Goal: Information Seeking & Learning: Obtain resource

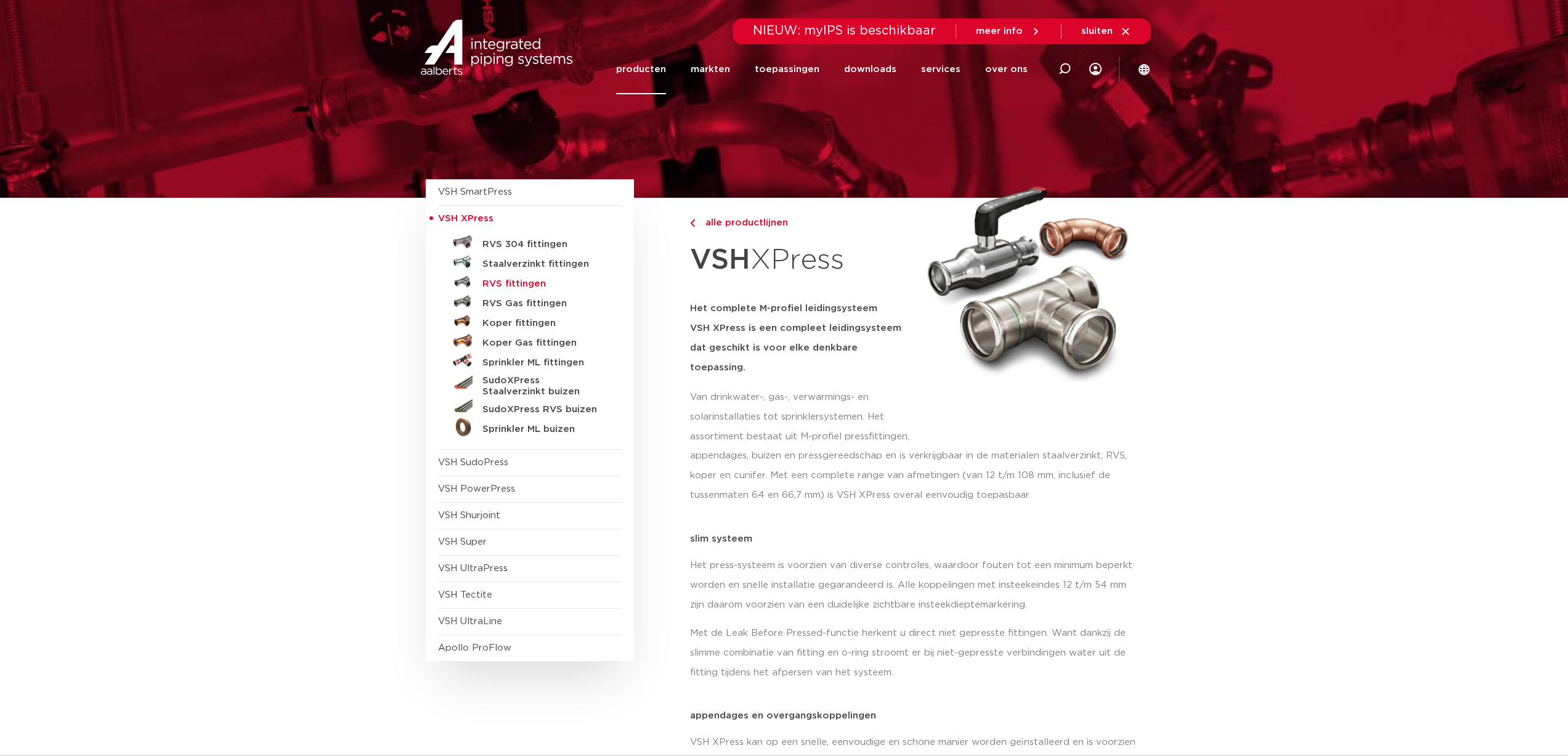
click at [532, 284] on h5 "RVS fittingen" at bounding box center [543, 284] width 122 height 11
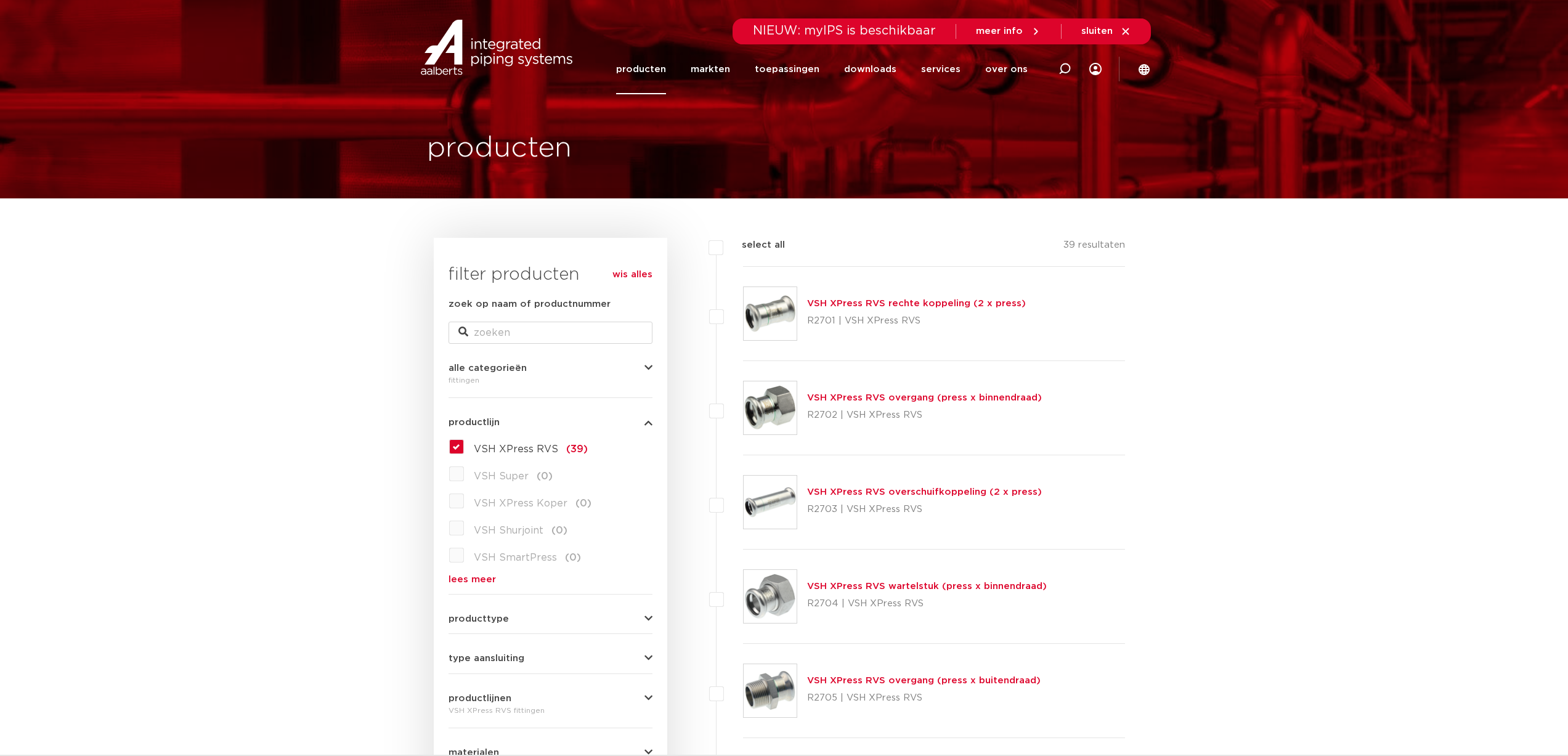
scroll to position [185, 0]
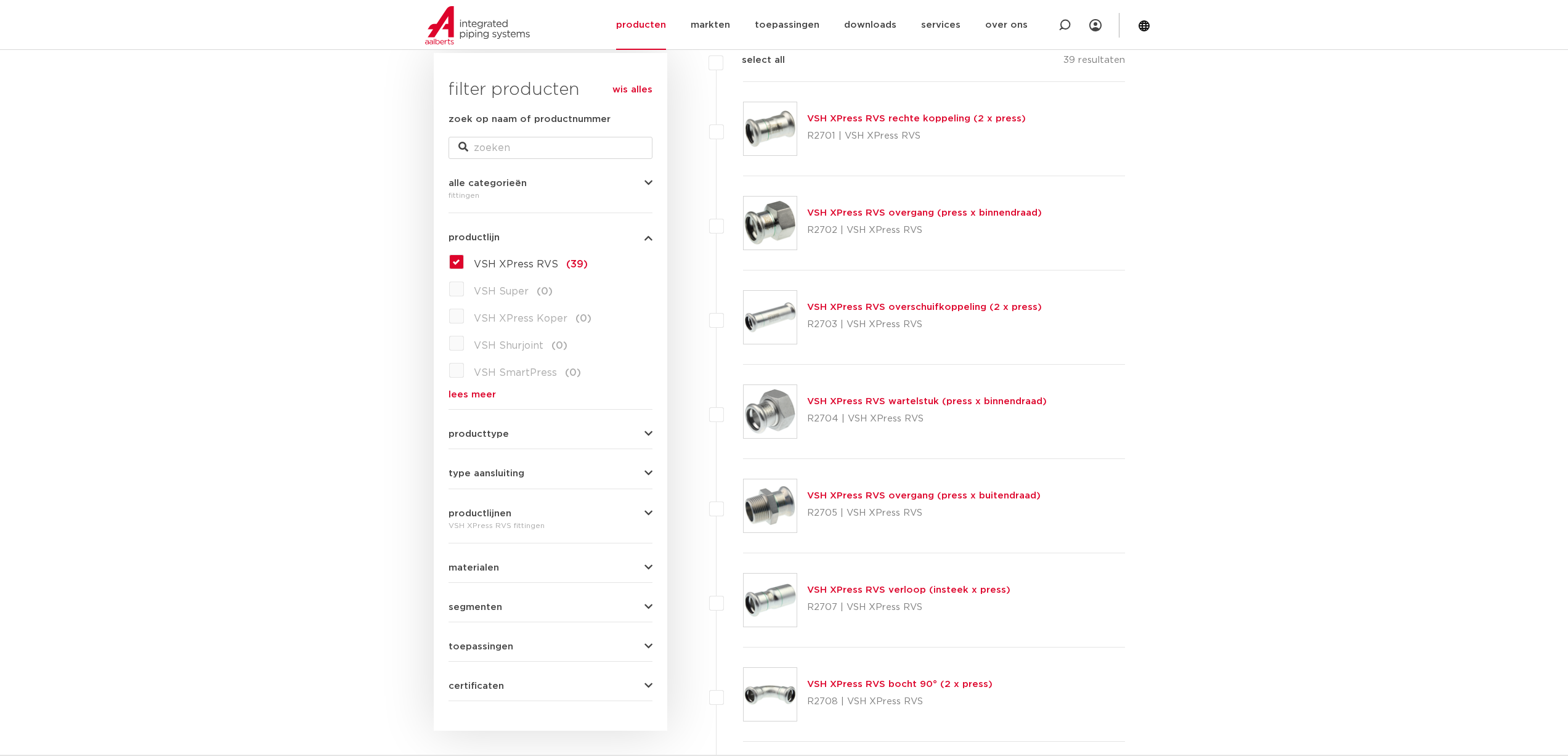
click at [464, 262] on label "VSH XPress RVS (39)" at bounding box center [526, 261] width 124 height 20
click at [0, 0] on input "VSH XPress RVS (39)" at bounding box center [0, 0] width 0 height 0
click at [525, 607] on button "segmenten" at bounding box center [550, 608] width 204 height 9
click at [464, 689] on label "scheepsbouw (34)" at bounding box center [517, 686] width 107 height 20
click at [0, 0] on input "scheepsbouw (34)" at bounding box center [0, 0] width 0 height 0
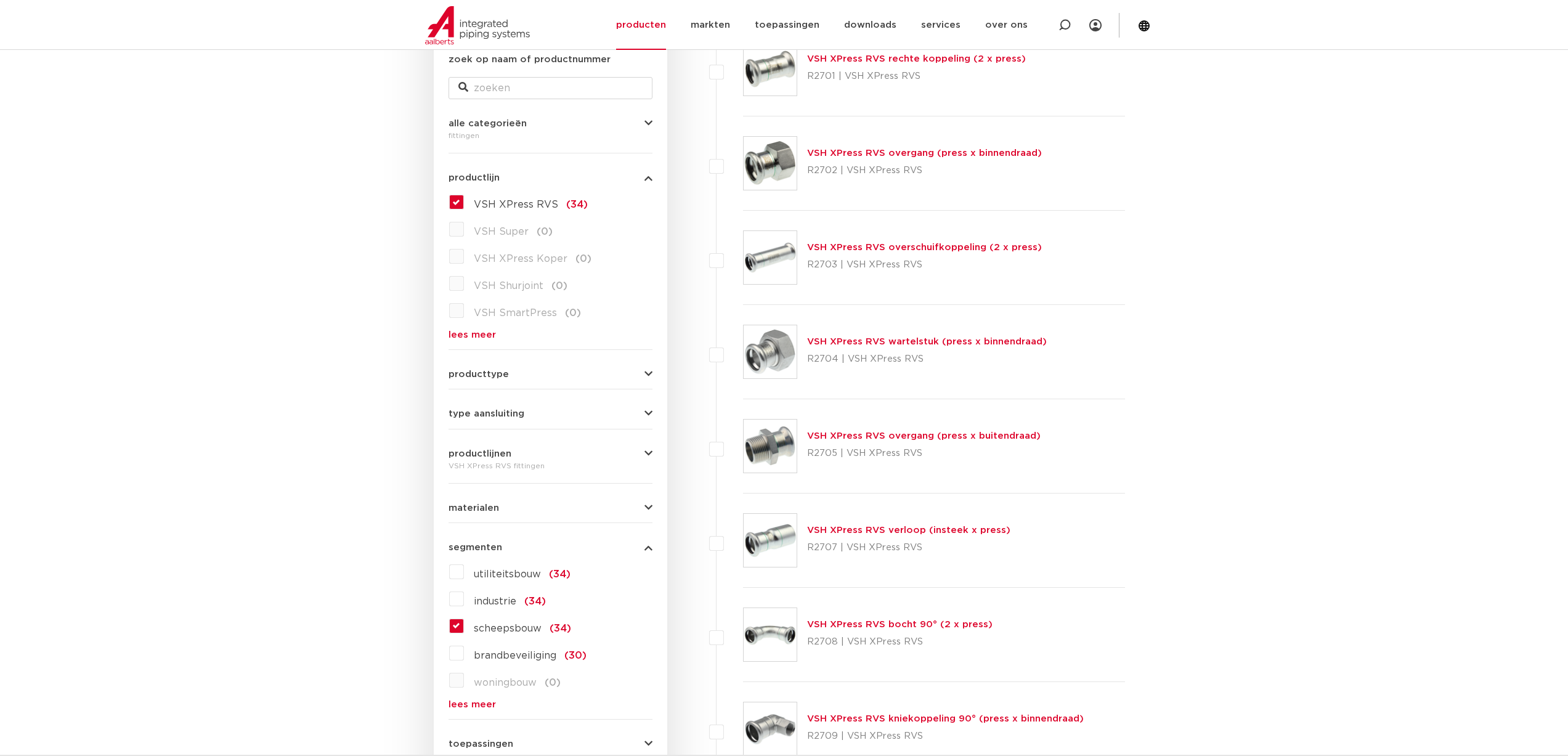
scroll to position [246, 0]
click at [522, 500] on div "materialen roestvaststaal (34) messing (0) staal (0) koper (0) brons (0) gietij…" at bounding box center [550, 502] width 204 height 19
click at [509, 512] on form "zoek op naam of productnummer alle categorieën fittingen fittingen afsluiters b…" at bounding box center [550, 424] width 204 height 747
click at [488, 506] on span "materialen" at bounding box center [474, 506] width 51 height 9
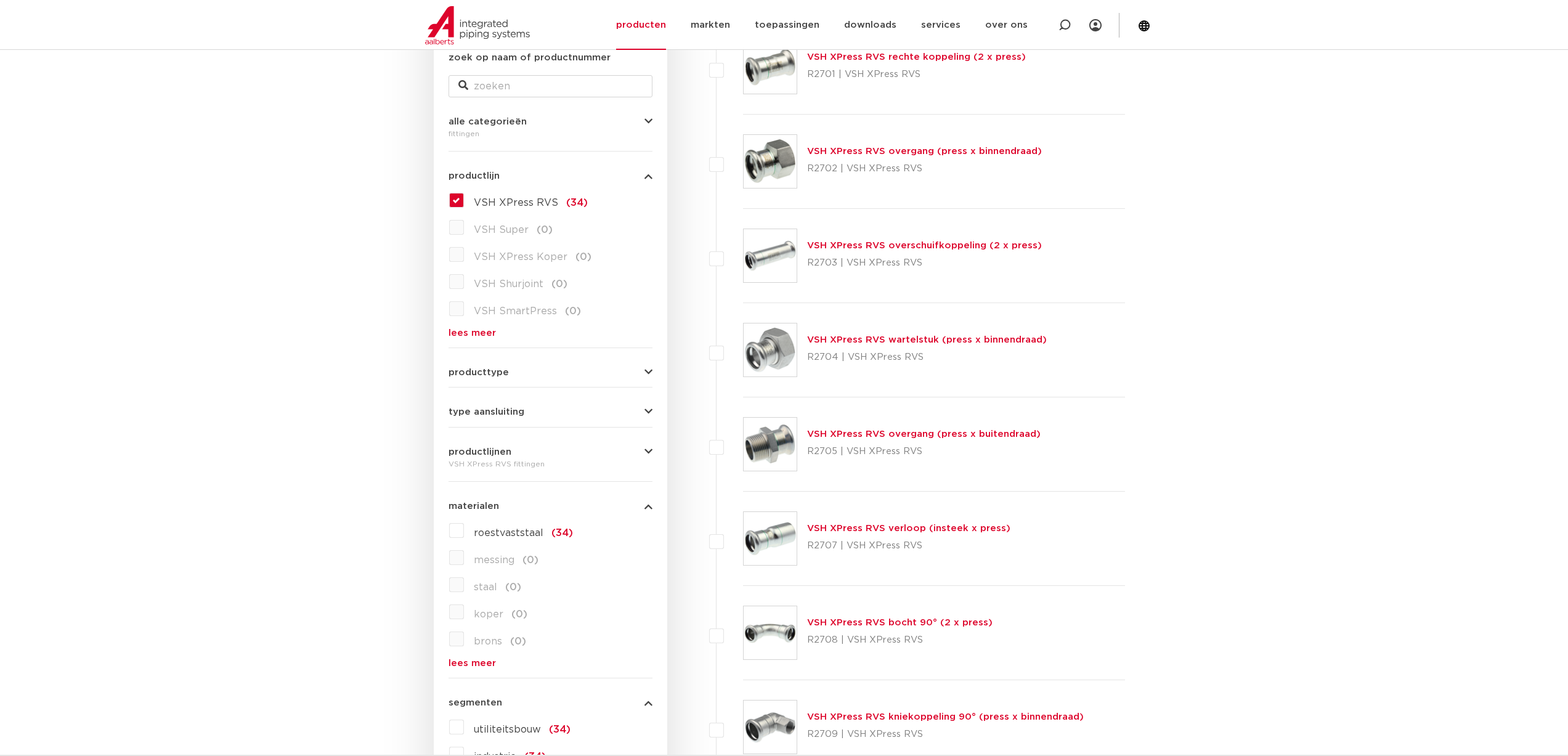
click at [464, 196] on label "VSH XPress RVS (34)" at bounding box center [526, 200] width 124 height 20
click at [0, 0] on input "VSH XPress RVS (34)" at bounding box center [0, 0] width 0 height 0
click at [469, 335] on link "lees meer" at bounding box center [550, 333] width 204 height 9
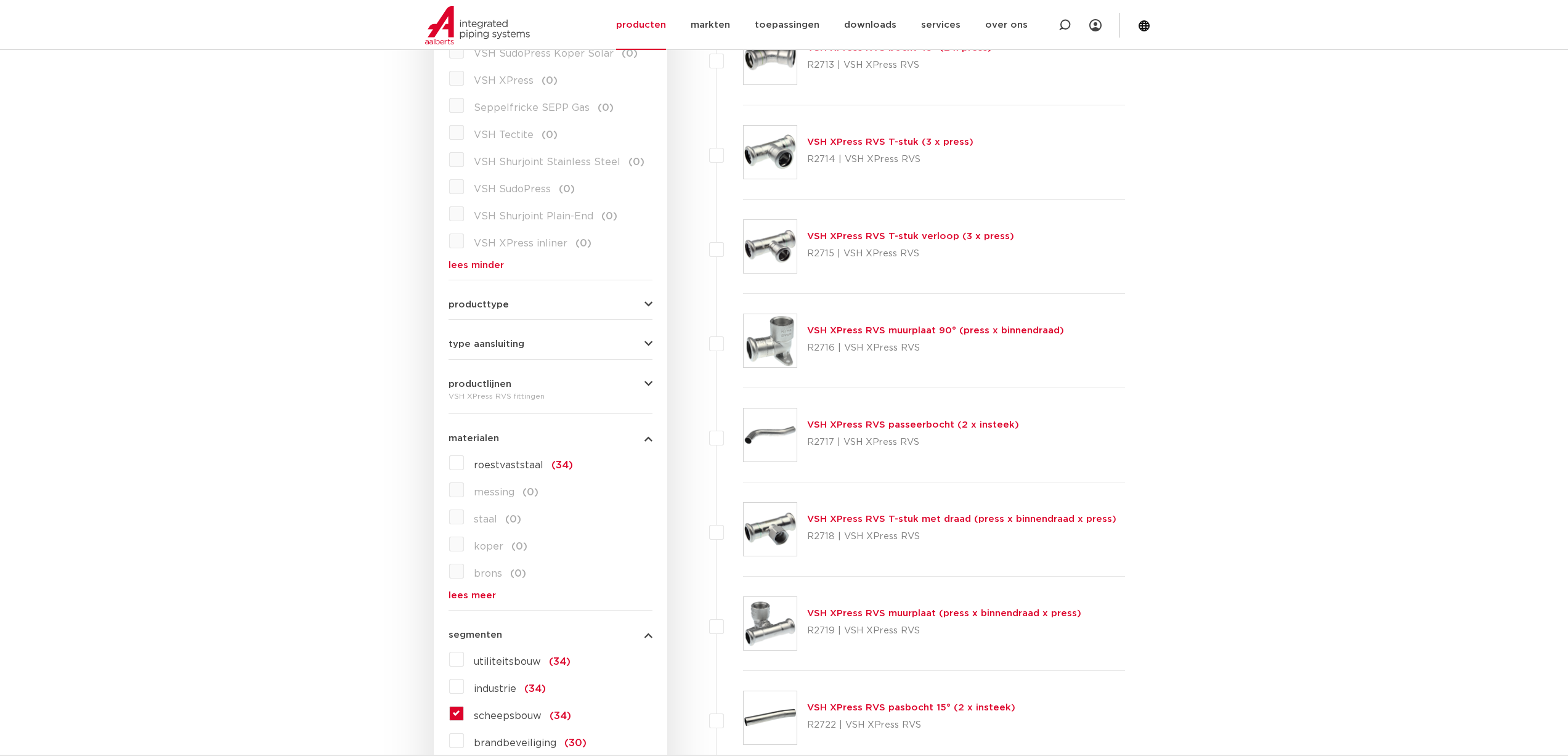
scroll to position [1541, 0]
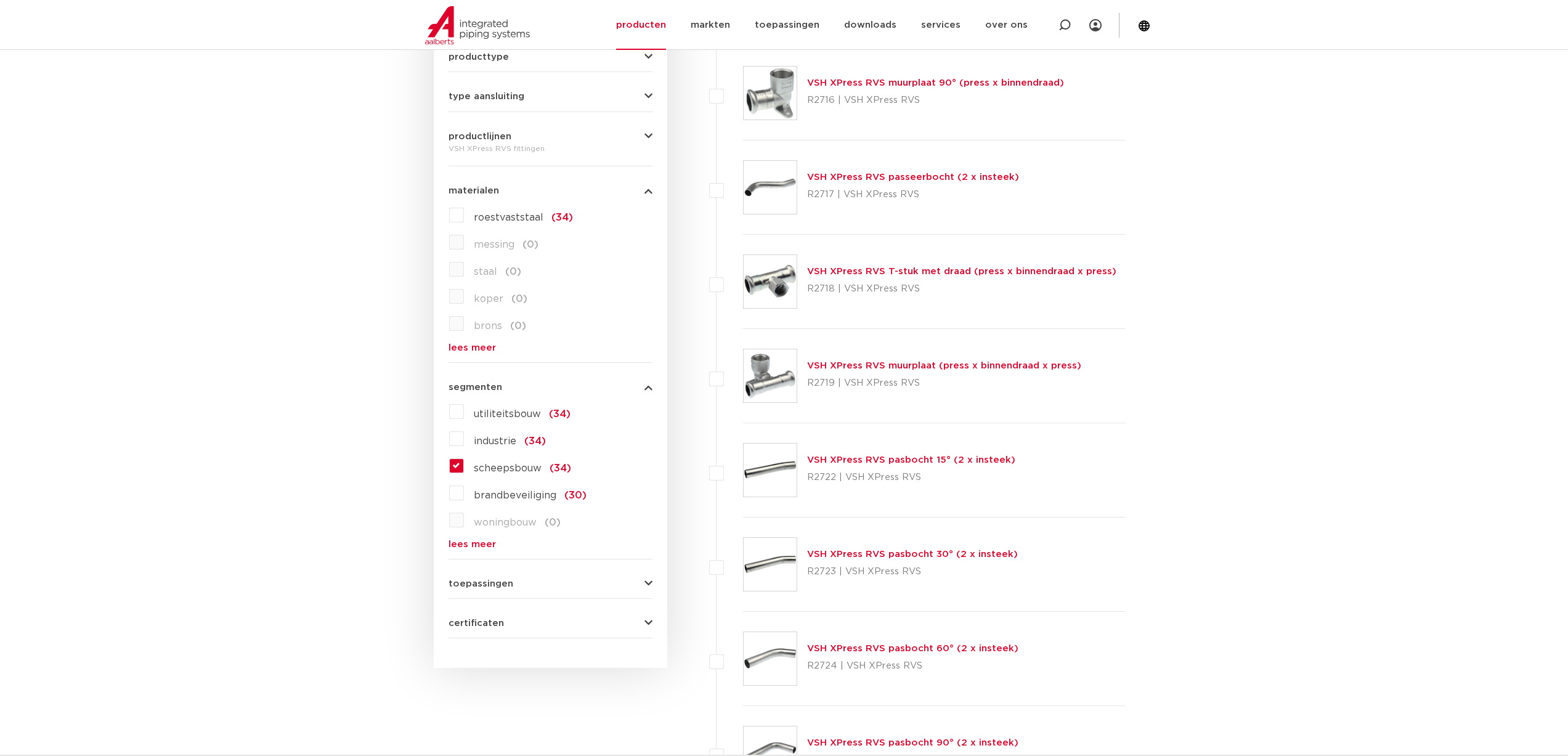
click at [468, 343] on link "lees meer" at bounding box center [550, 348] width 204 height 9
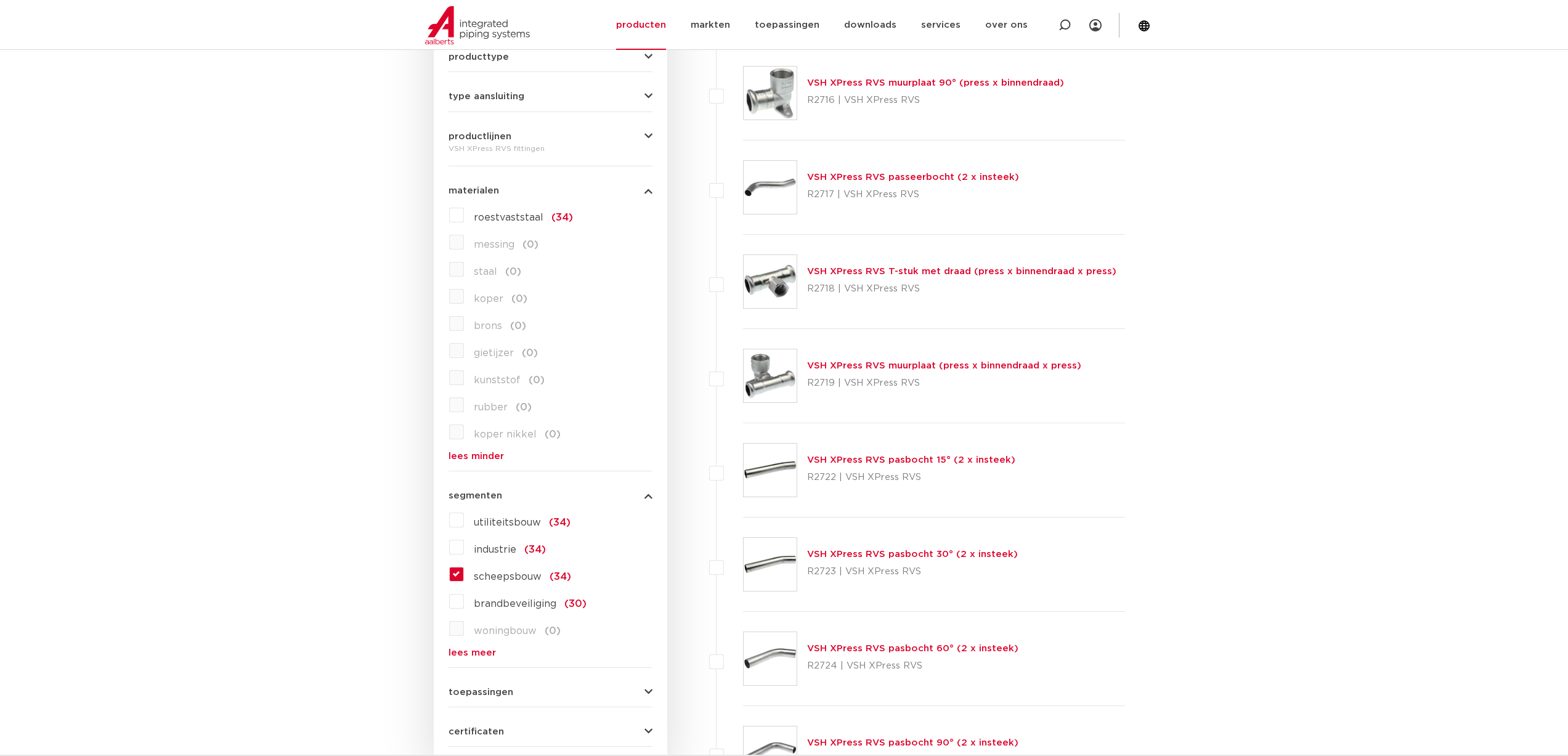
click at [464, 205] on label "roestvaststaal (34)" at bounding box center [518, 215] width 109 height 20
click at [0, 0] on input "roestvaststaal (34)" at bounding box center [0, 0] width 0 height 0
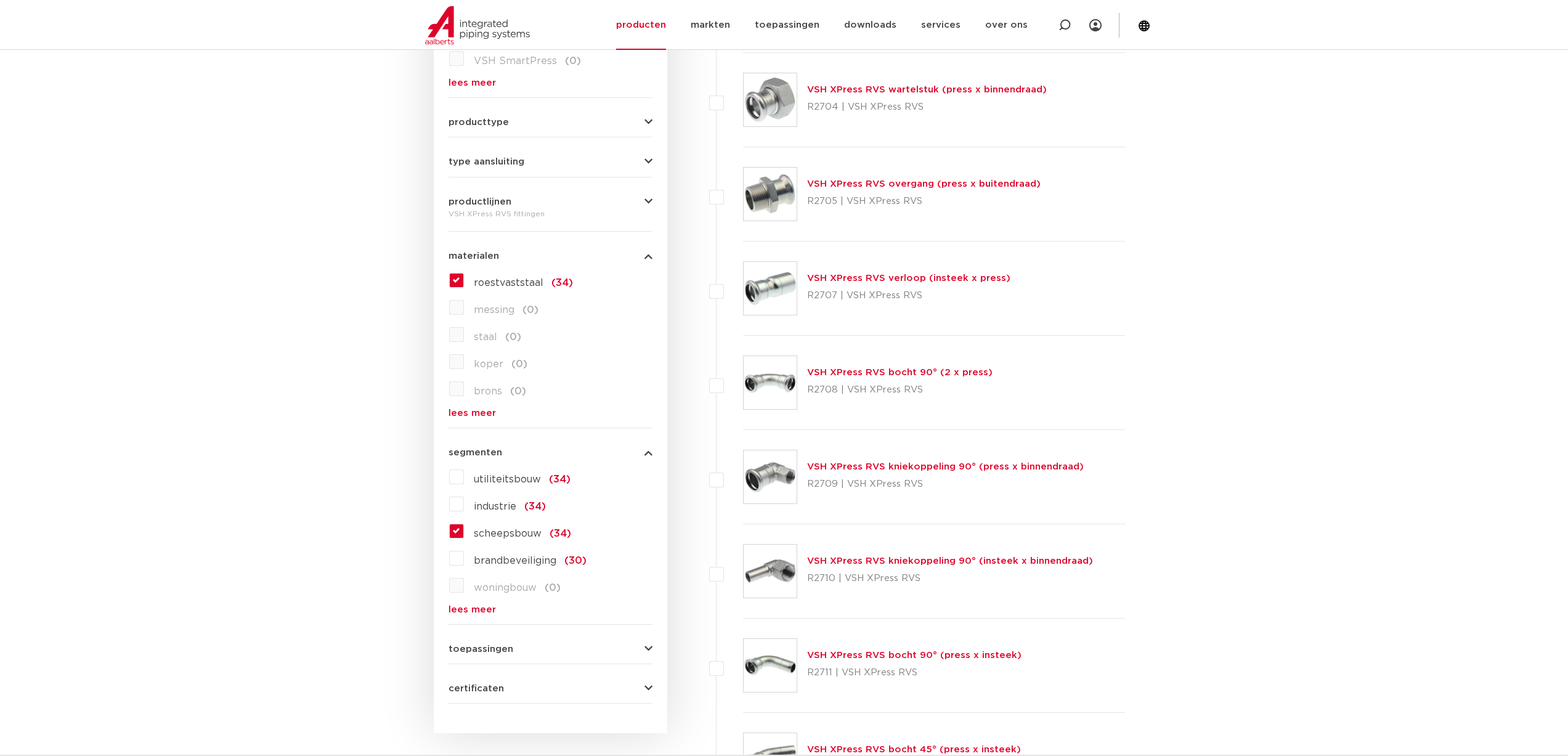
scroll to position [493, 0]
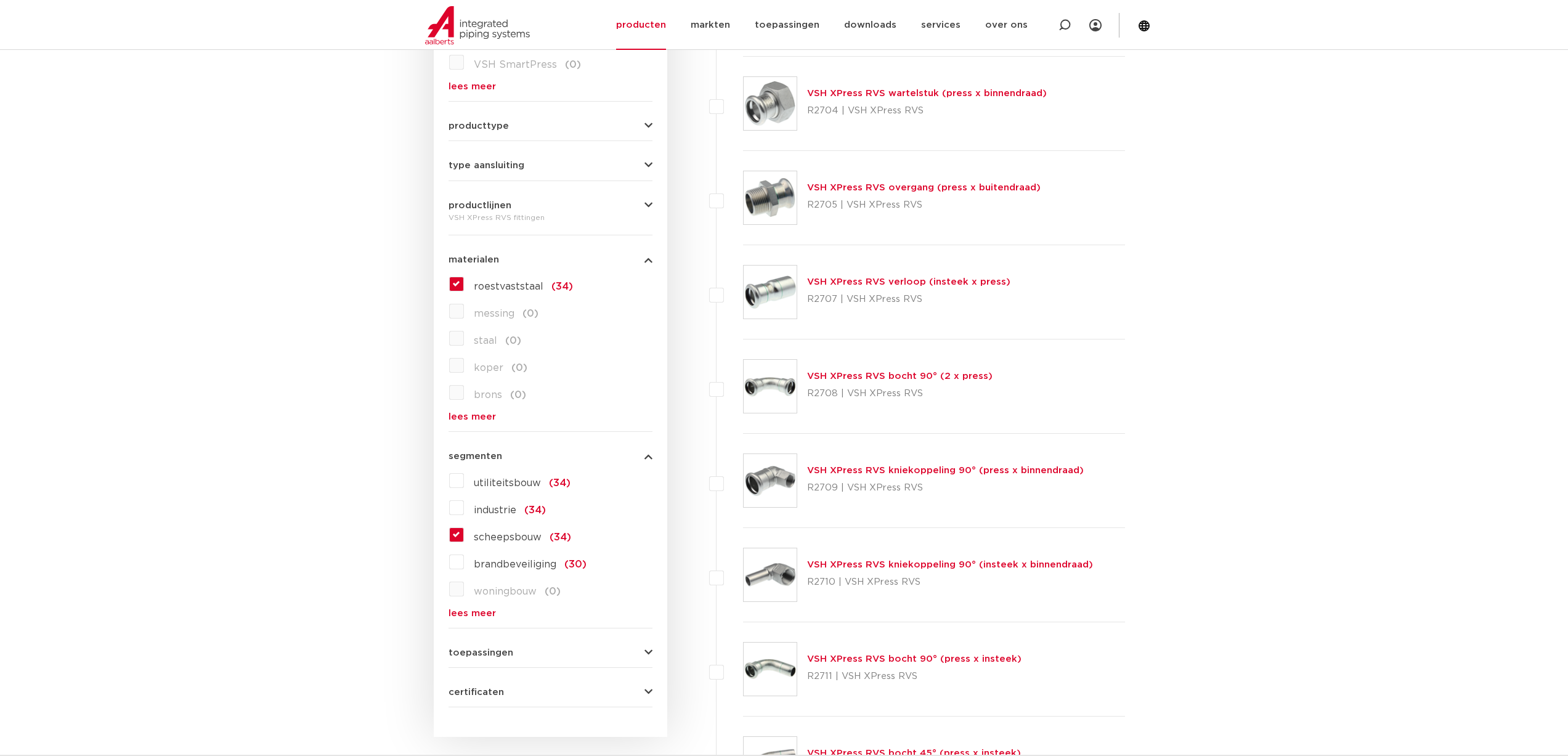
click at [516, 688] on button "certificaten" at bounding box center [550, 692] width 204 height 9
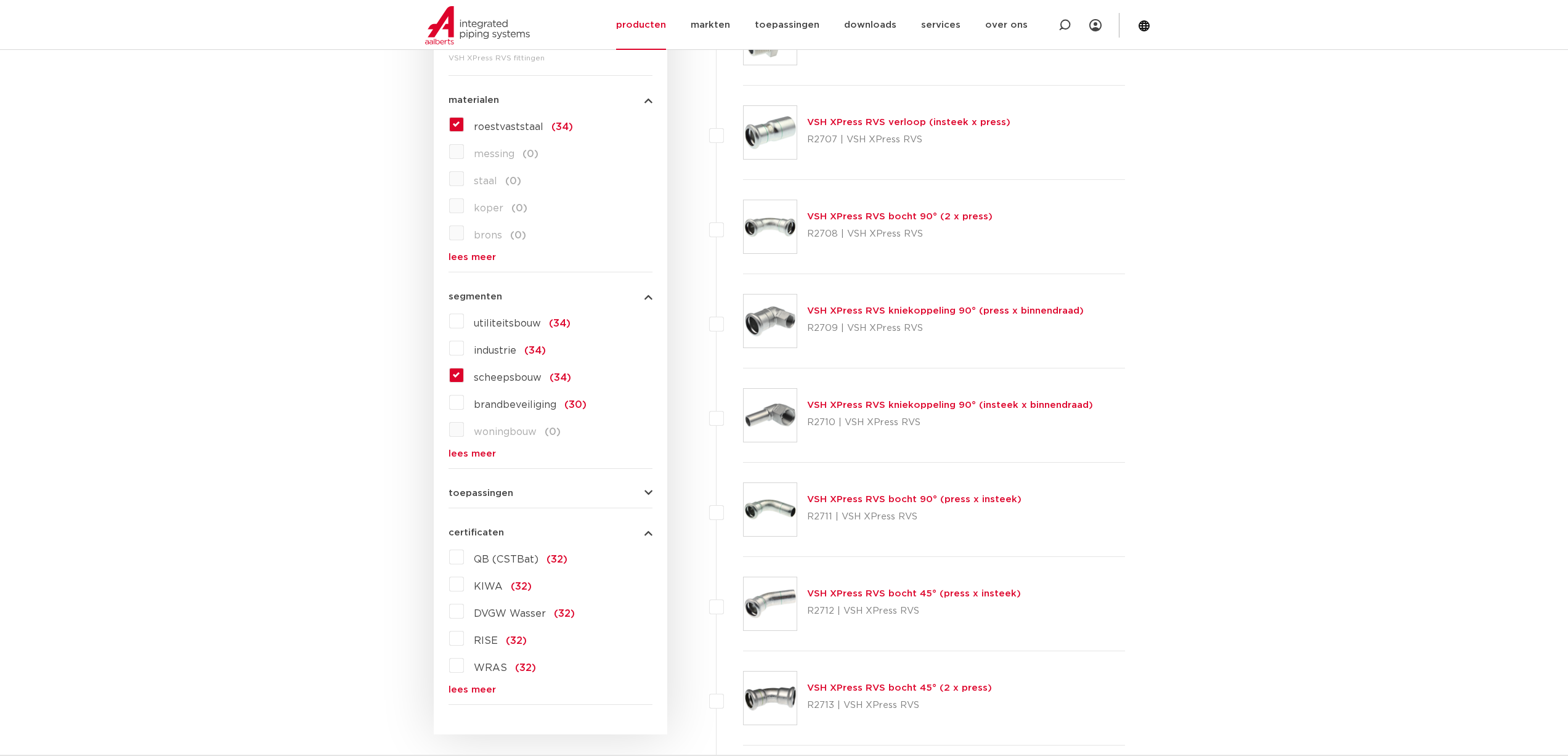
scroll to position [678, 0]
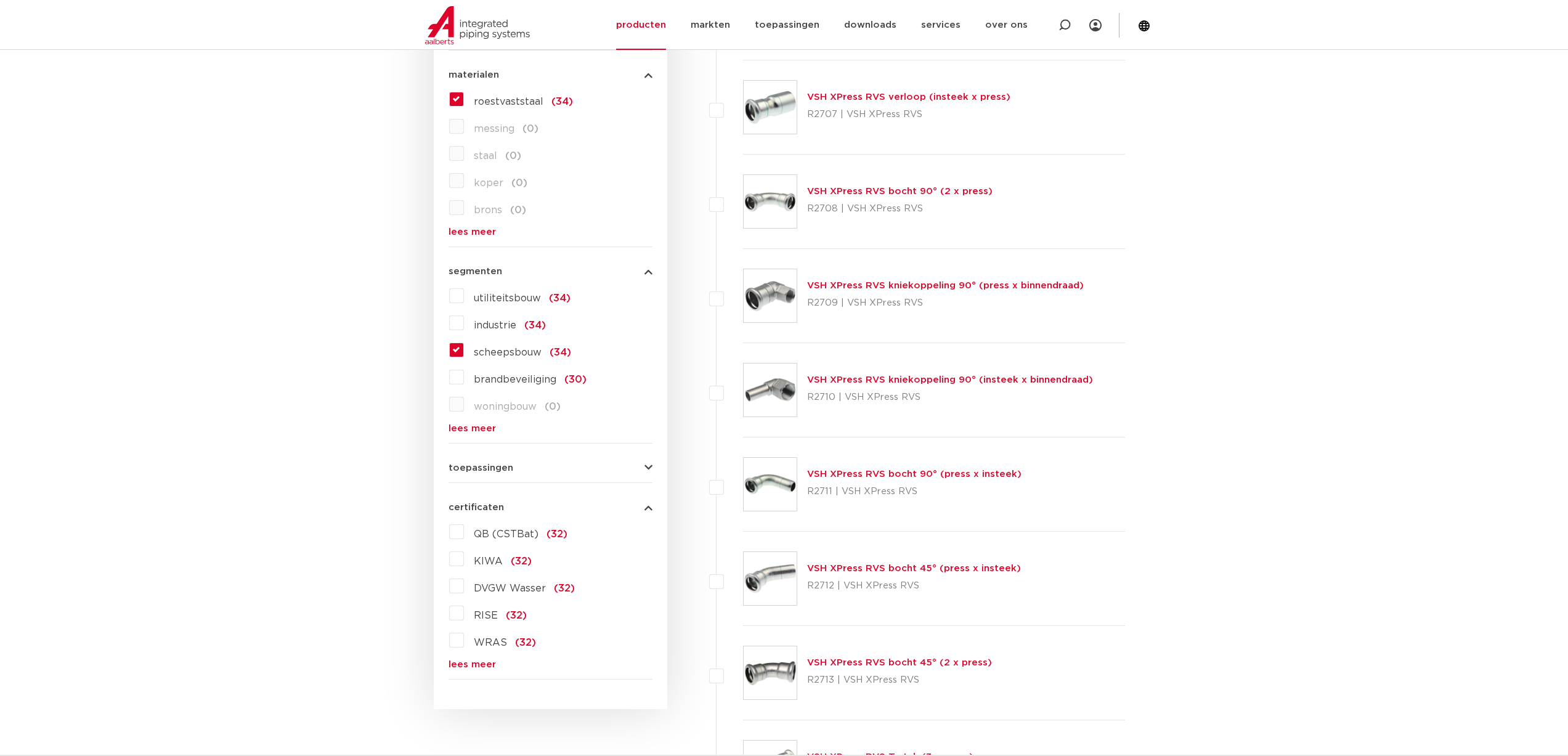
click at [496, 462] on div "toepassingen verwarming (34) perslucht (32) koeling (34) drinkwater (32) vacuüm…" at bounding box center [550, 463] width 204 height 19
click at [500, 464] on span "toepassingen" at bounding box center [481, 468] width 65 height 9
click at [479, 627] on link "lees meer" at bounding box center [550, 625] width 204 height 9
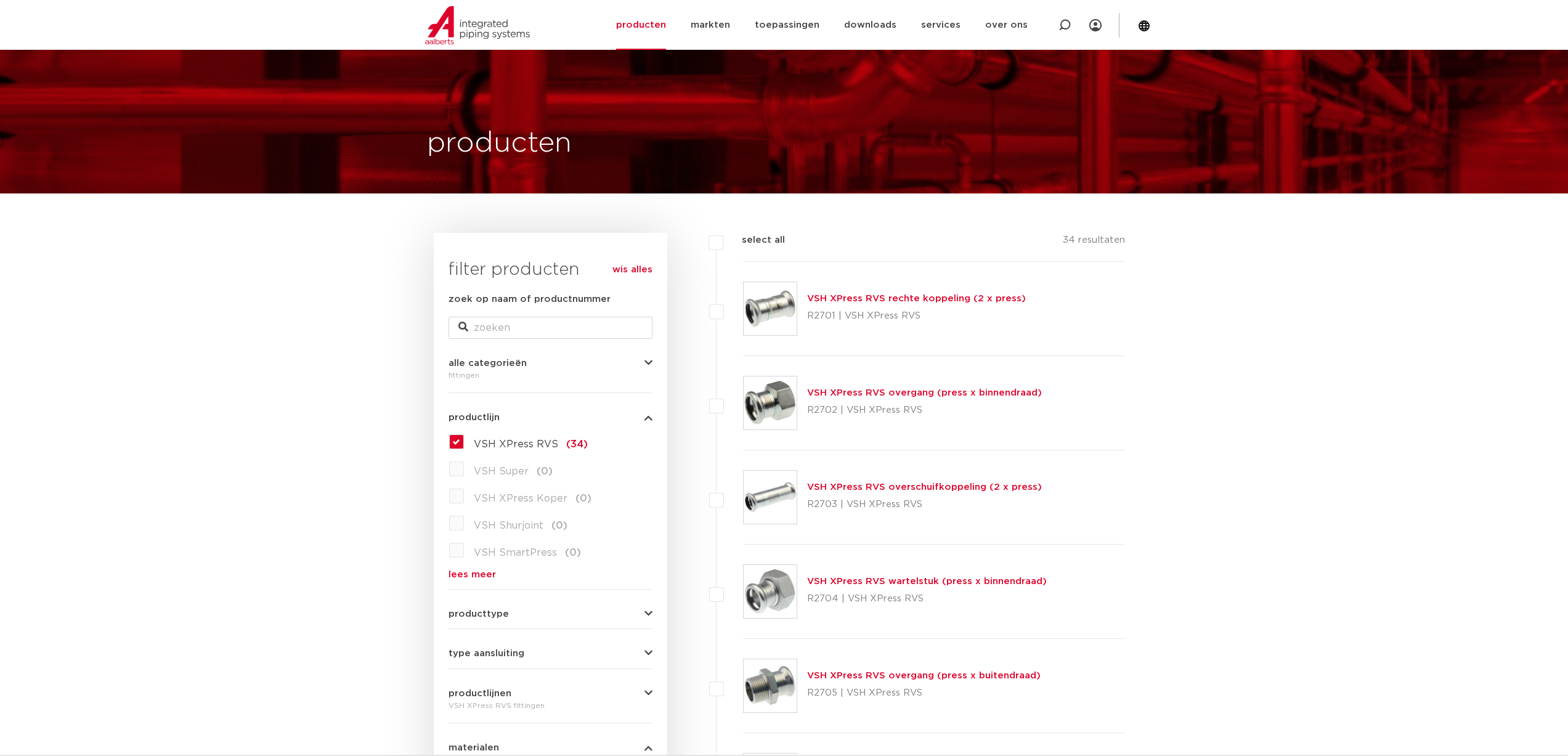
scroll to position [0, 0]
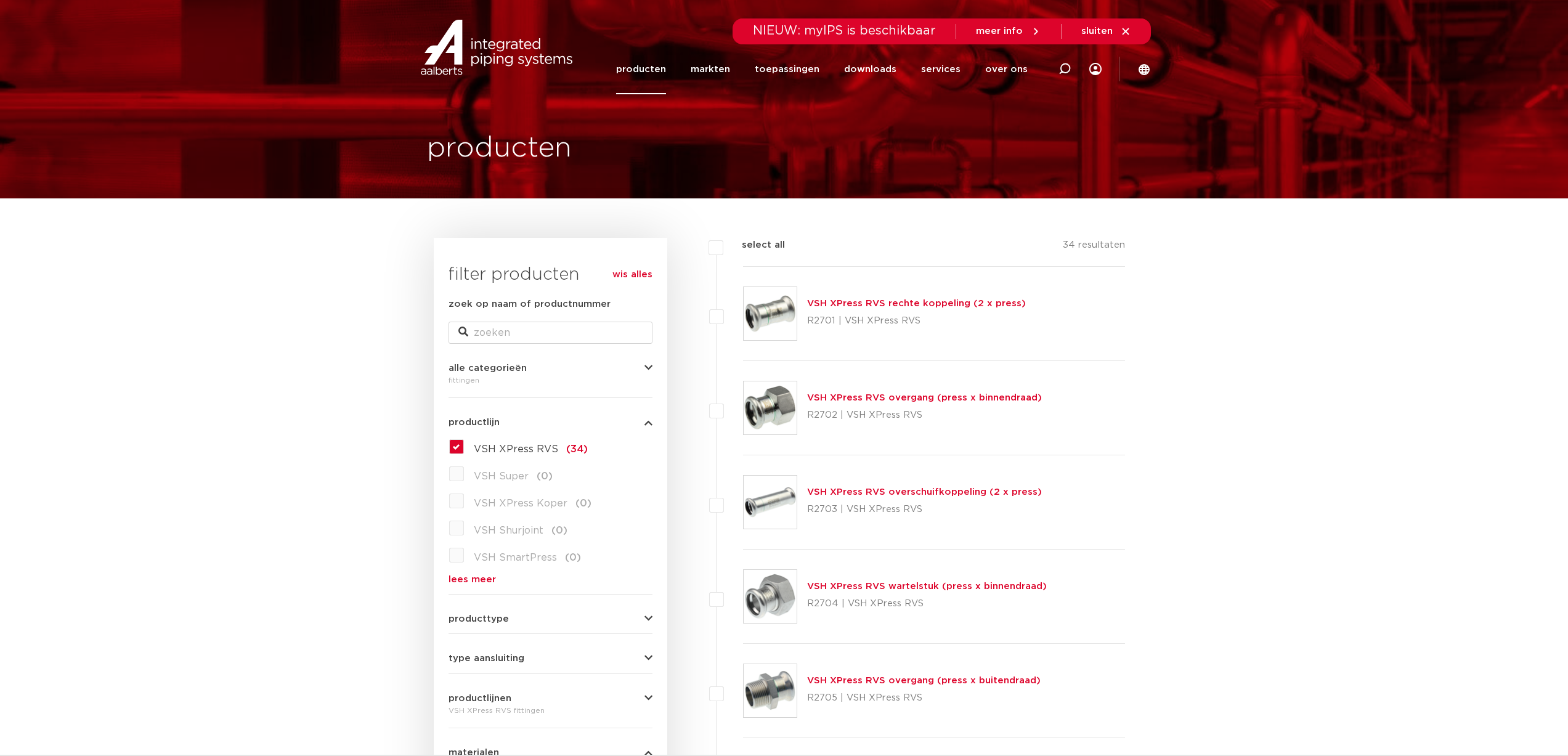
click at [644, 282] on link "wis alles" at bounding box center [632, 275] width 40 height 15
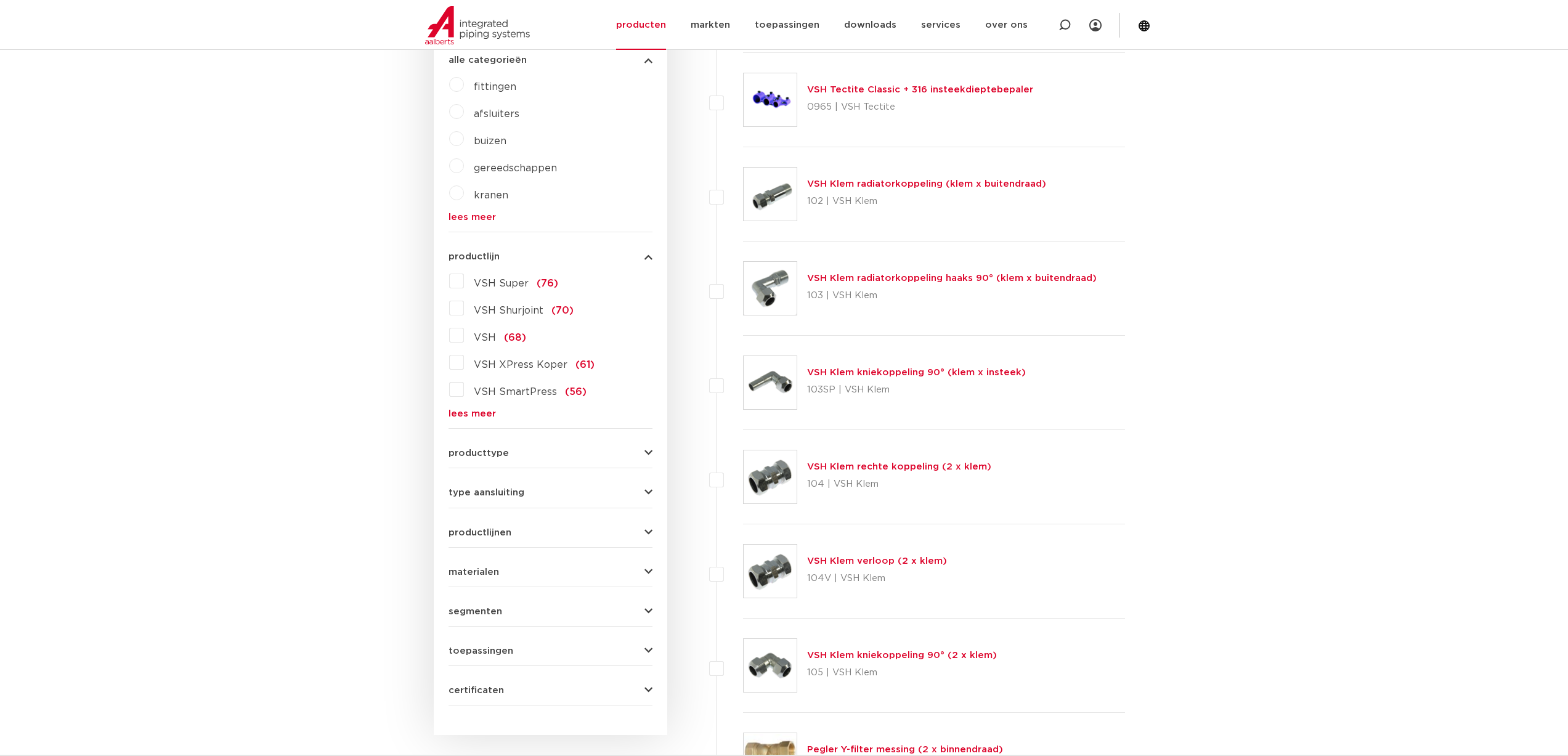
click at [522, 617] on form "zoek op naam of productnummer alle categorieën [GEOGRAPHIC_DATA] afsluiters bui…" at bounding box center [550, 347] width 204 height 717
click at [505, 615] on button "segmenten" at bounding box center [550, 612] width 204 height 9
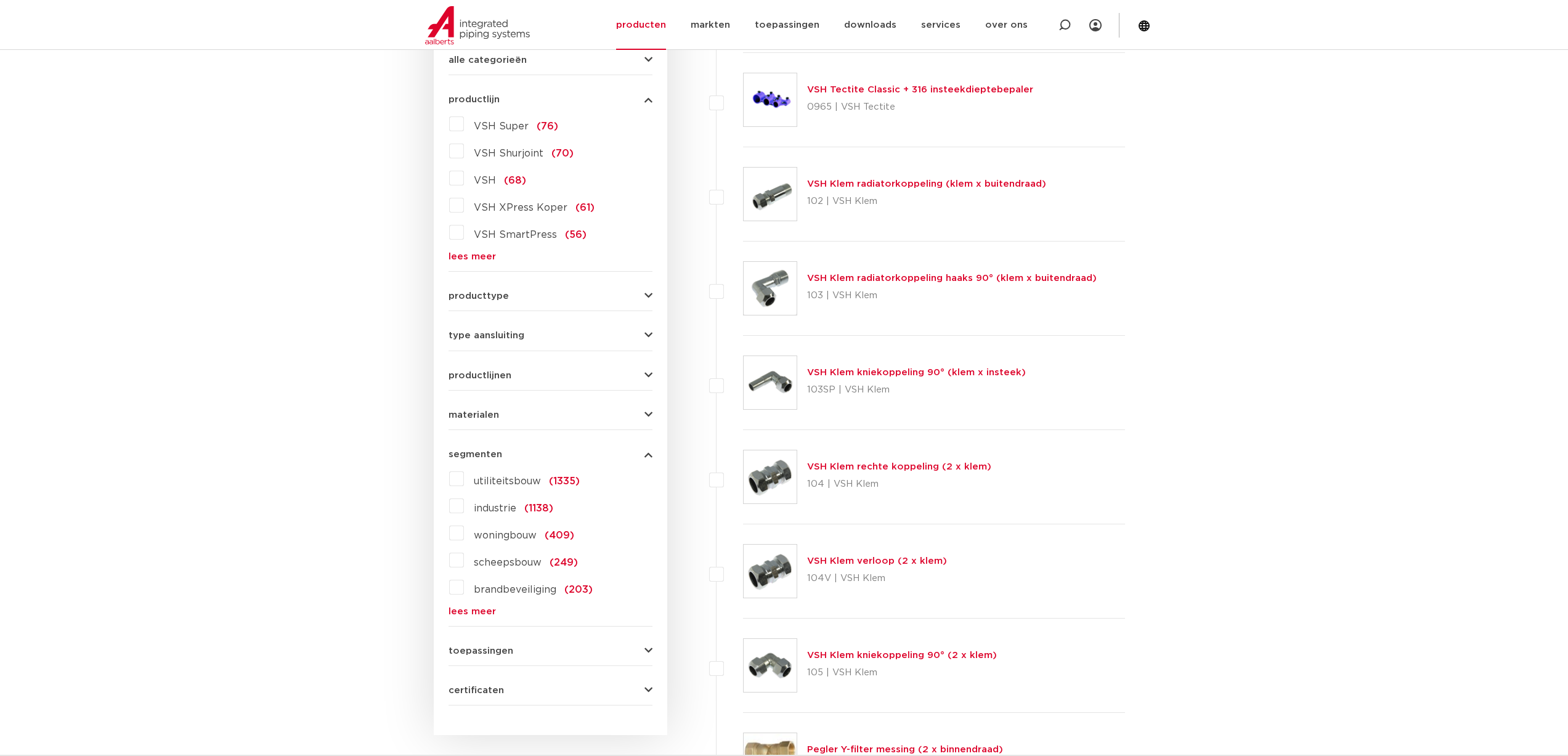
click at [464, 564] on label "scheepsbouw (249)" at bounding box center [521, 560] width 114 height 20
click at [0, 0] on input "scheepsbouw (249)" at bounding box center [0, 0] width 0 height 0
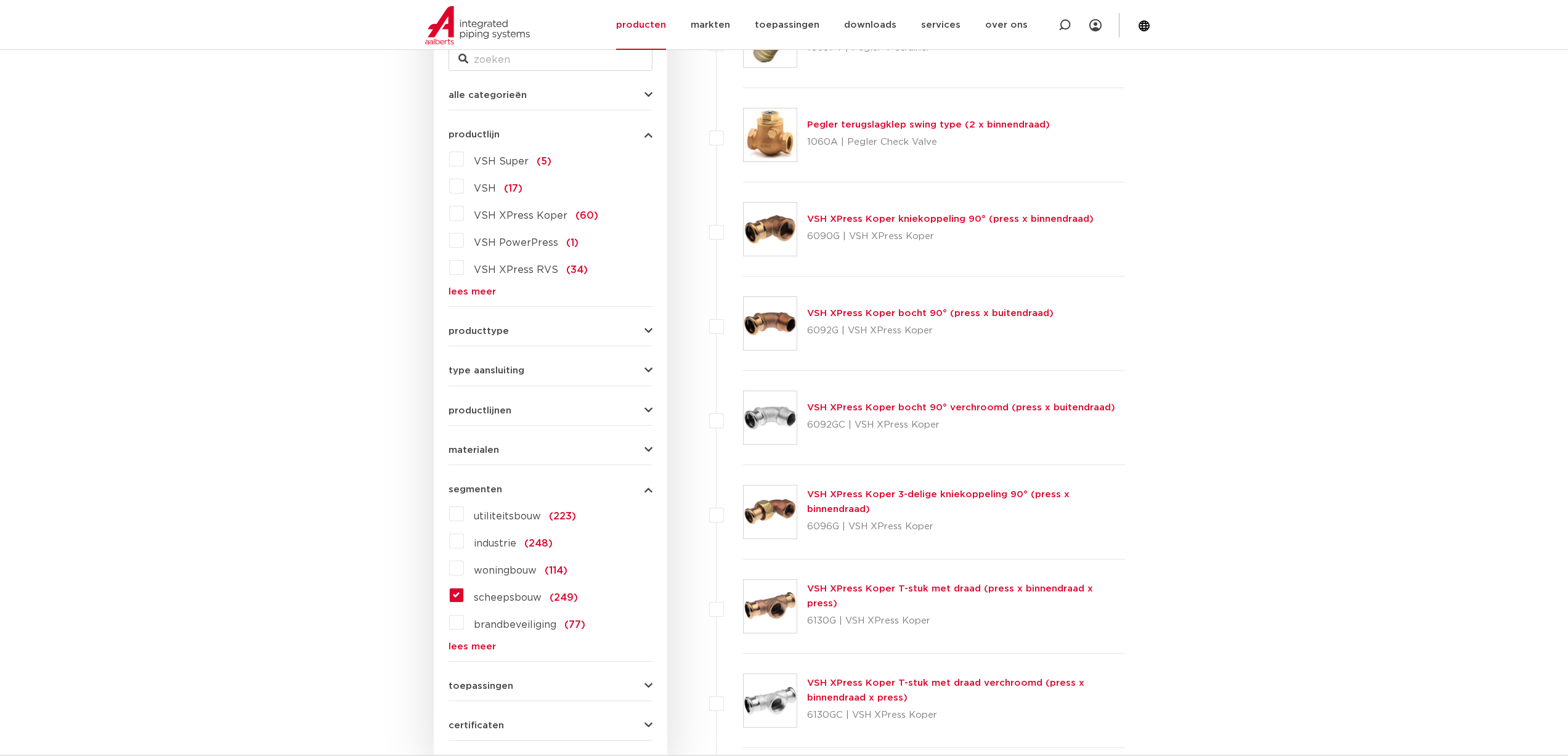
scroll to position [246, 0]
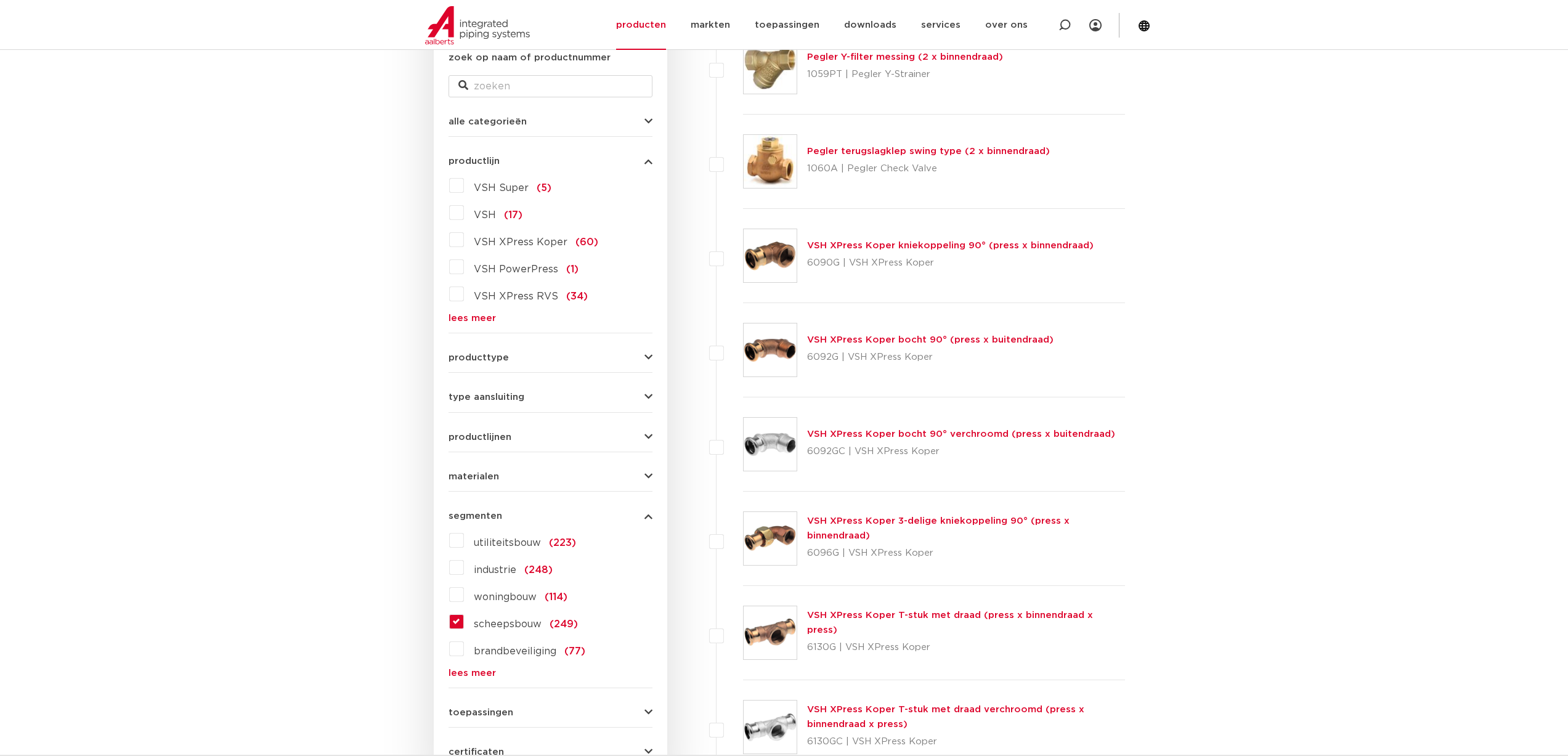
click at [535, 357] on button "producttype" at bounding box center [550, 358] width 204 height 9
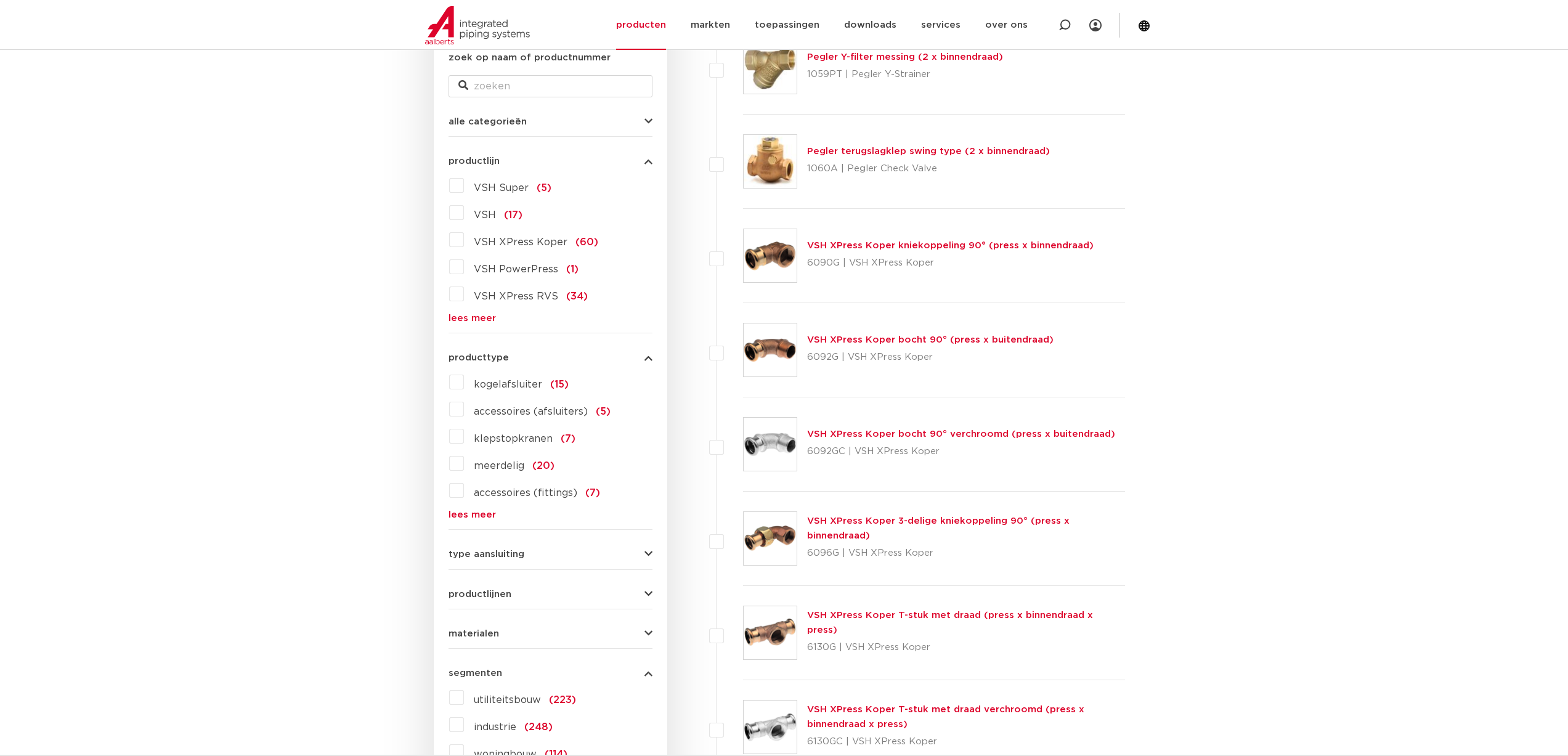
click at [535, 357] on button "producttype" at bounding box center [550, 358] width 204 height 9
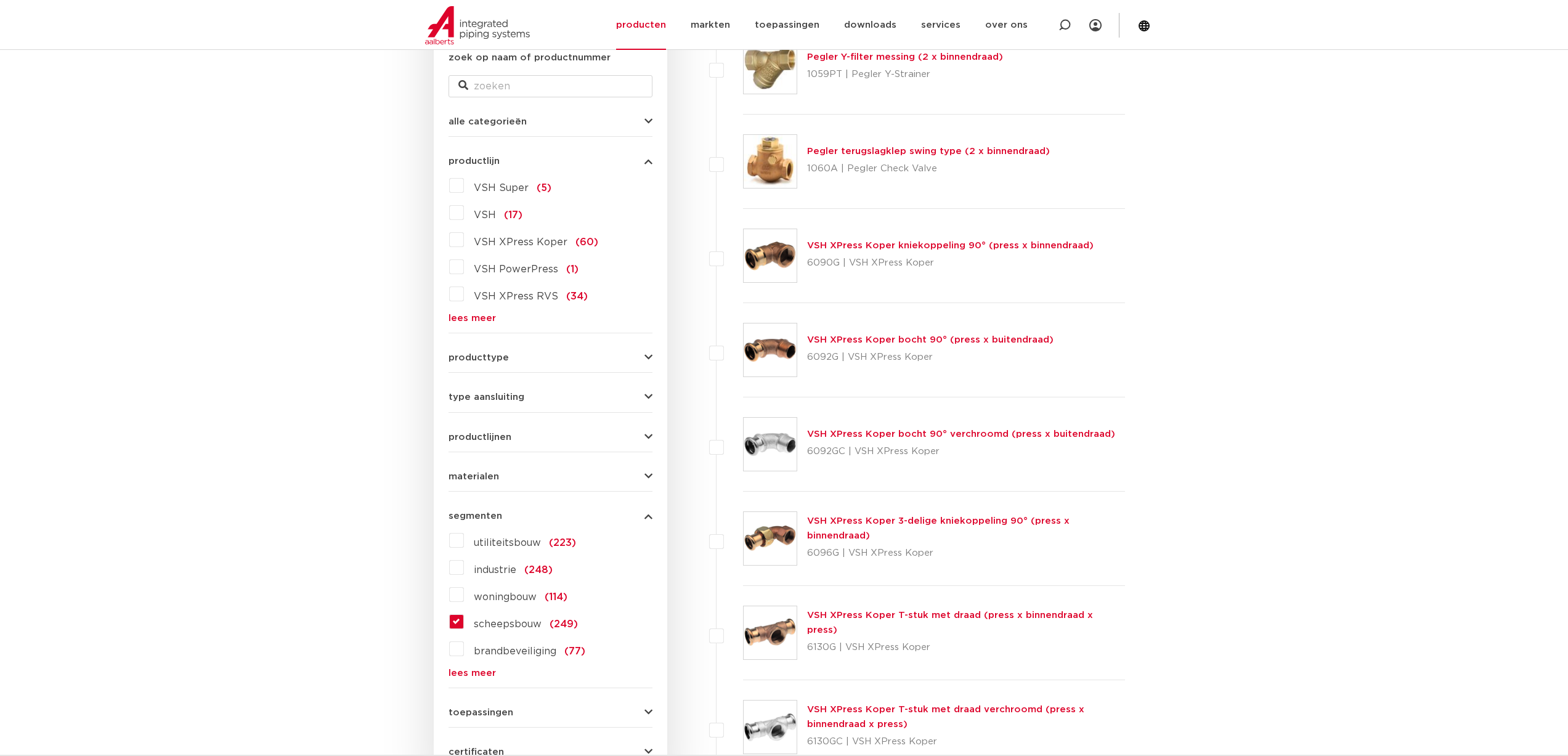
click at [521, 393] on span "type aansluiting" at bounding box center [486, 397] width 76 height 9
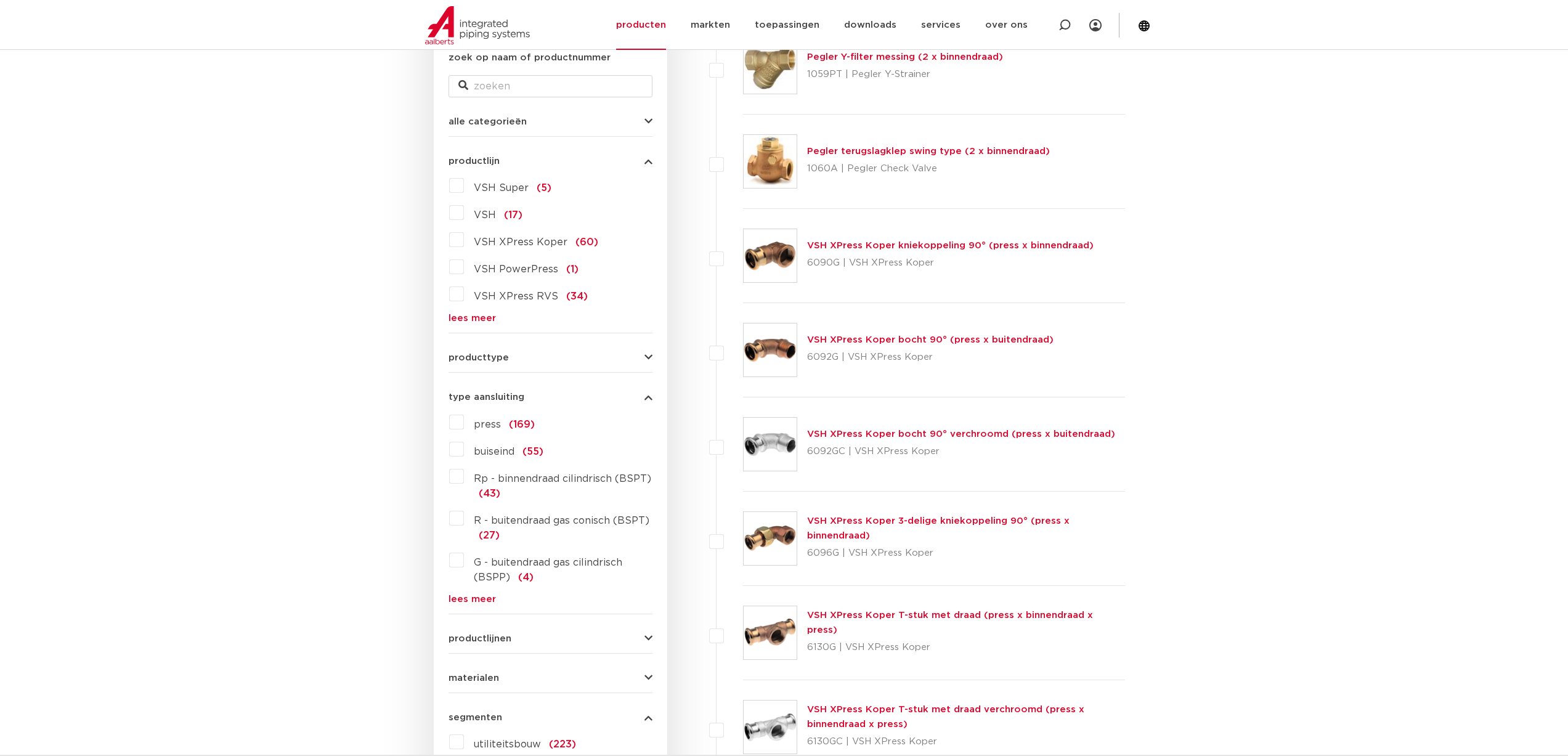
click at [521, 393] on span "type aansluiting" at bounding box center [486, 397] width 76 height 9
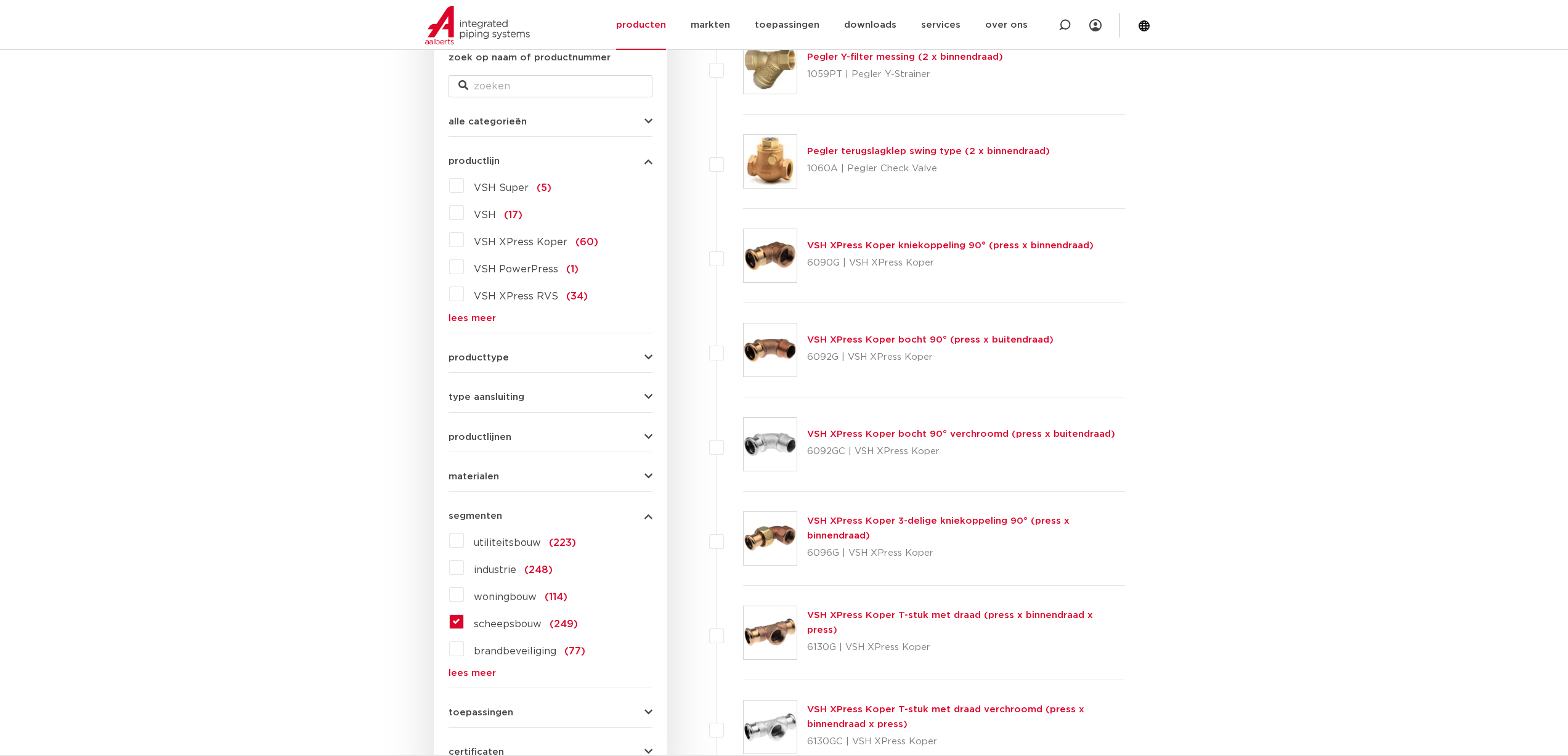
click at [507, 430] on div "productlijnen VSH SmartPress maak een keuze VSH SmartPress afsluiters VSH Smart…" at bounding box center [550, 432] width 204 height 19
click at [507, 435] on span "productlijnen" at bounding box center [480, 437] width 63 height 9
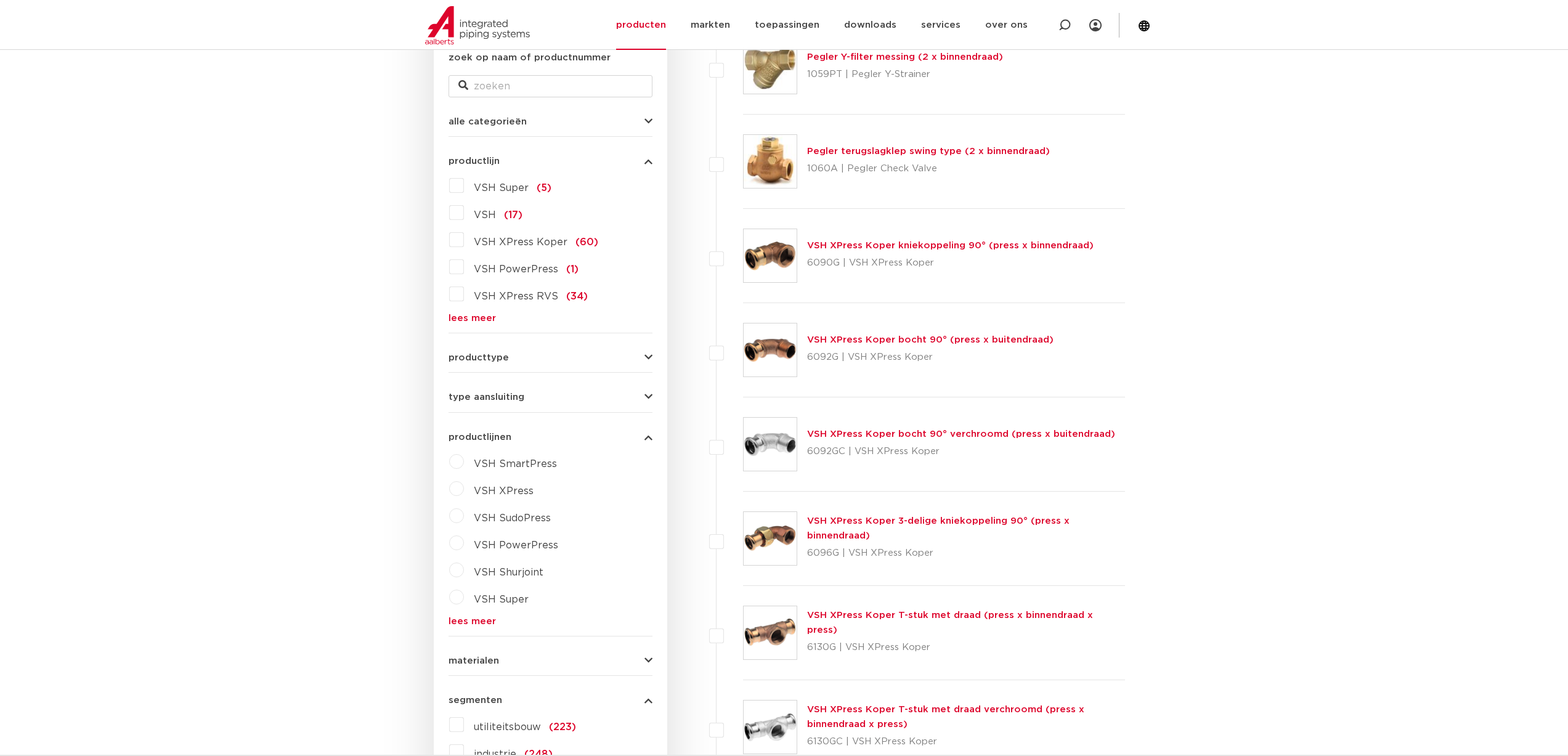
click at [464, 486] on label "VSH XPress" at bounding box center [499, 489] width 70 height 20
click at [490, 522] on select "maak een keuze VSH XPress RVS 304 fittingen VSH XPress Staalverzinkt fittingen …" at bounding box center [561, 520] width 176 height 28
click at [498, 516] on select "maak een keuze VSH XPress RVS 304 fittingen VSH XPress Staalverzinkt fittingen …" at bounding box center [561, 520] width 176 height 28
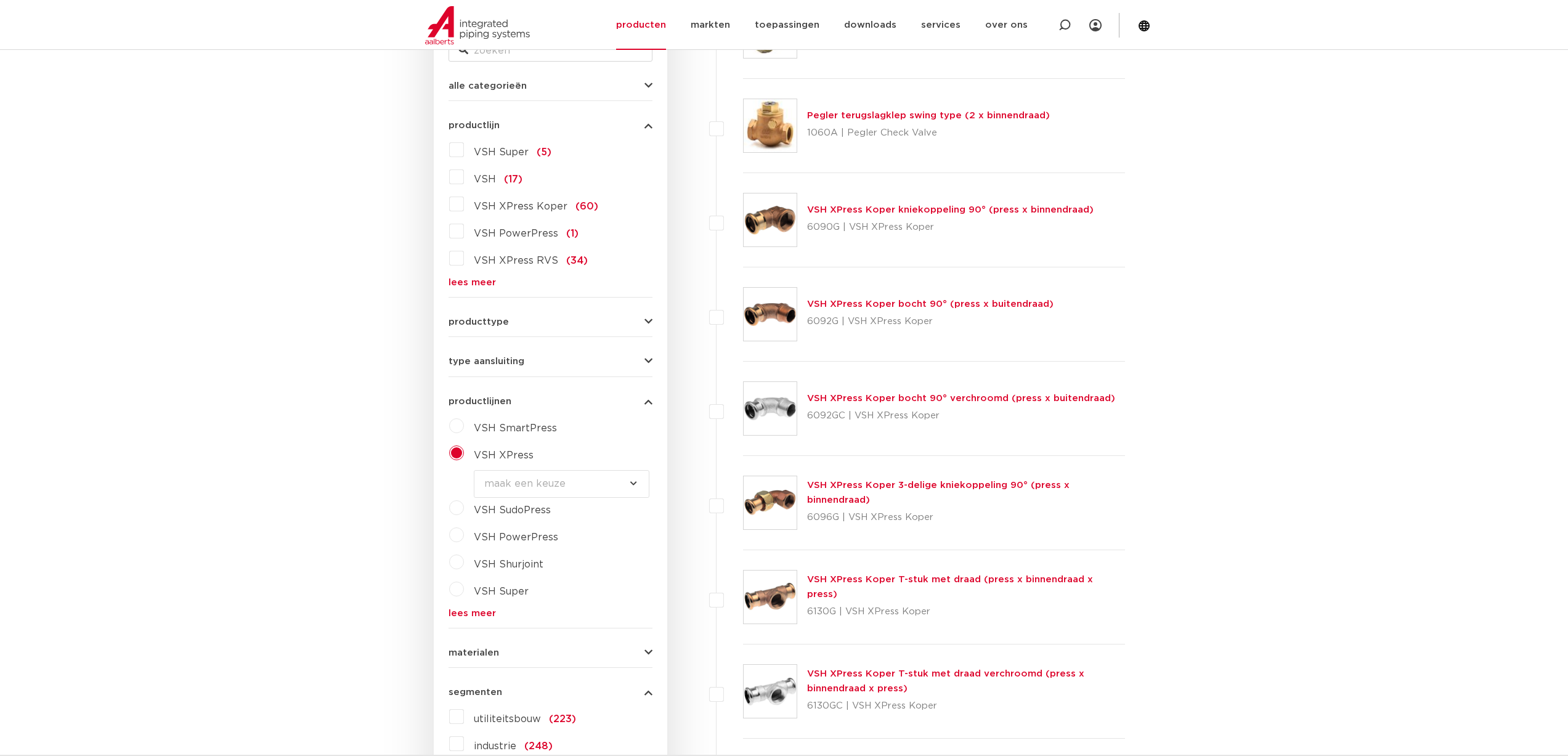
scroll to position [431, 0]
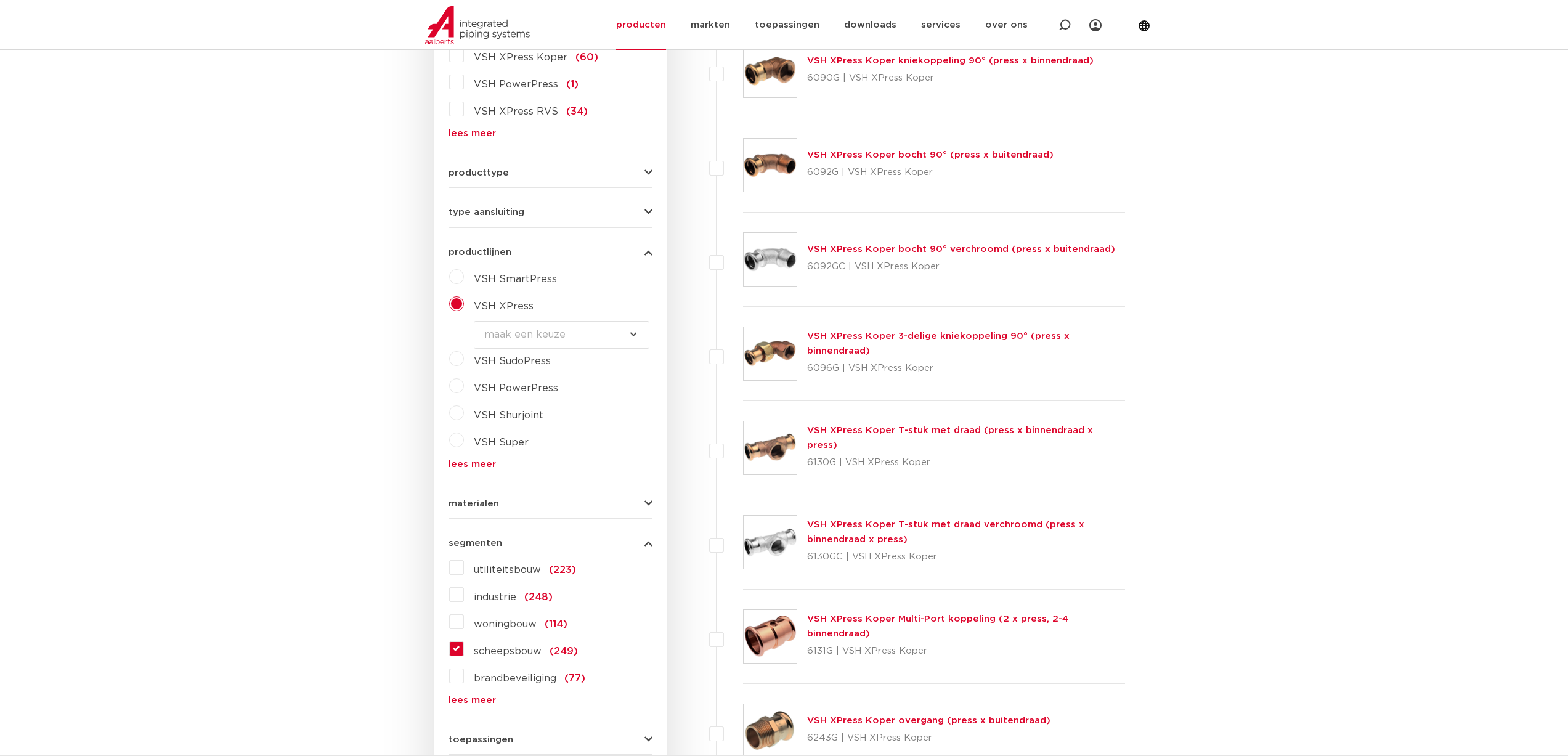
click at [469, 510] on form "zoek op naam of productnummer alle categorieën fittingen afsluiters buizen gere…" at bounding box center [550, 330] width 204 height 929
click at [478, 504] on span "materialen" at bounding box center [474, 504] width 51 height 9
click at [461, 665] on link "lees meer" at bounding box center [550, 661] width 204 height 9
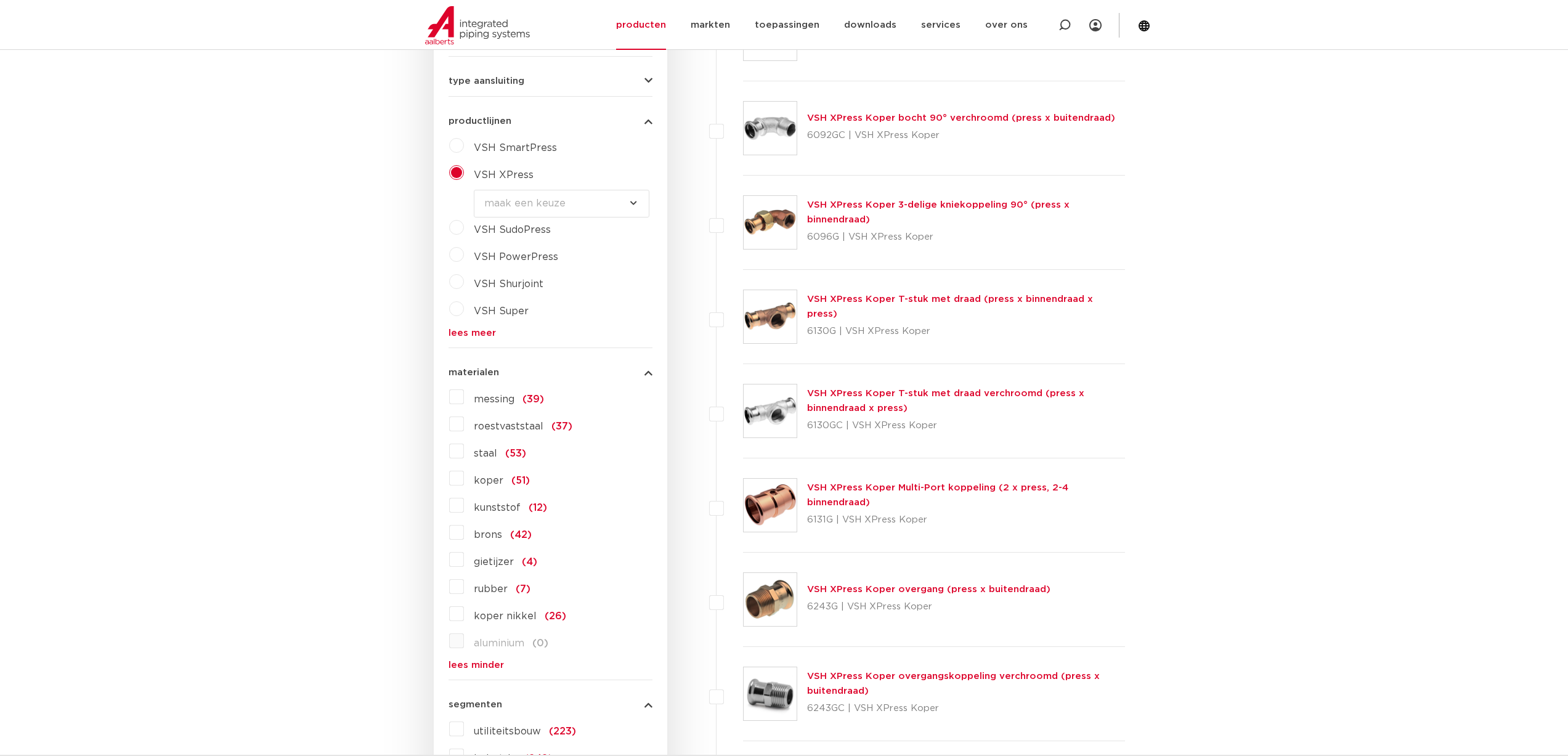
scroll to position [555, 0]
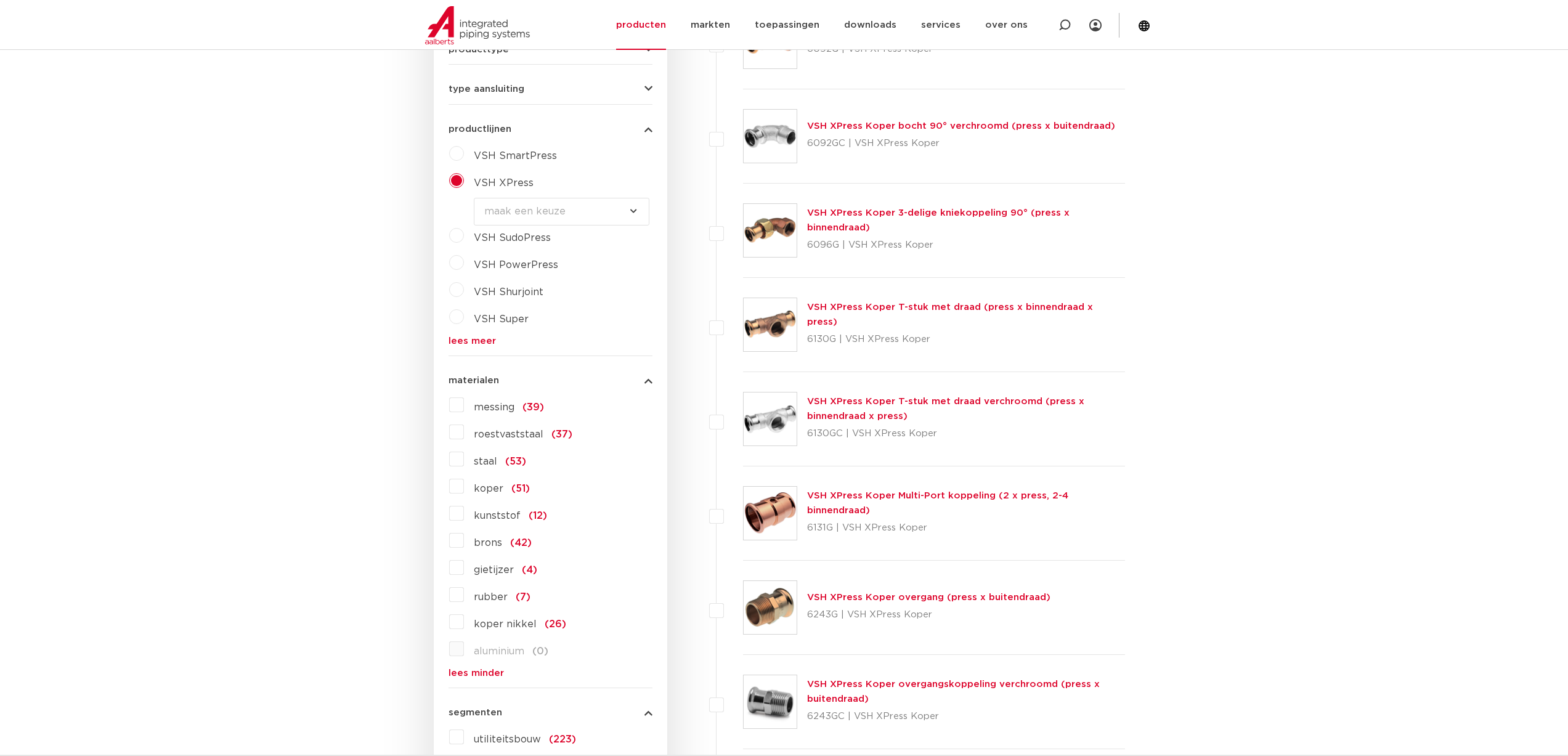
click at [464, 432] on label "roestvaststaal (37)" at bounding box center [518, 432] width 108 height 20
click at [0, 0] on input "roestvaststaal (37)" at bounding box center [0, 0] width 0 height 0
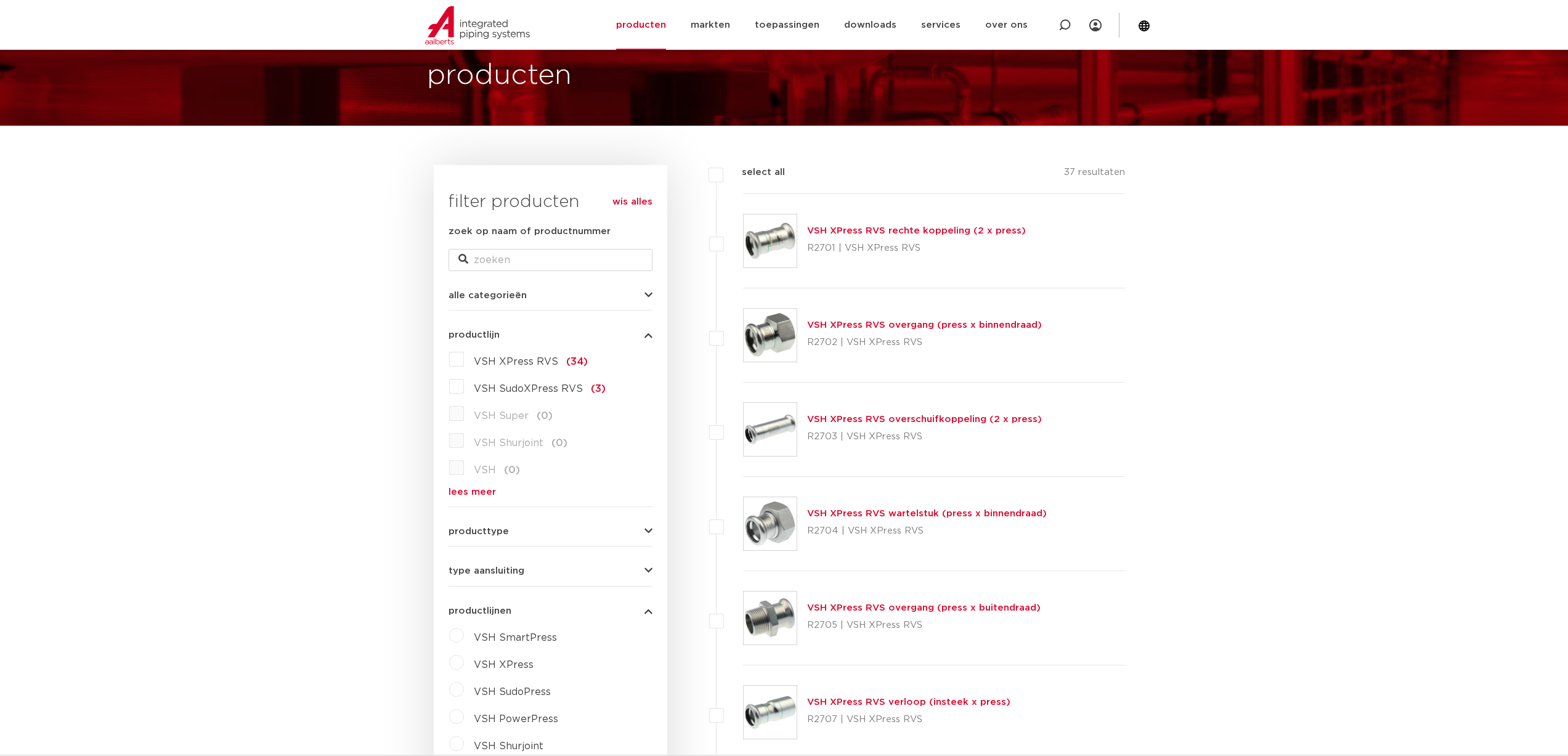
scroll to position [62, 0]
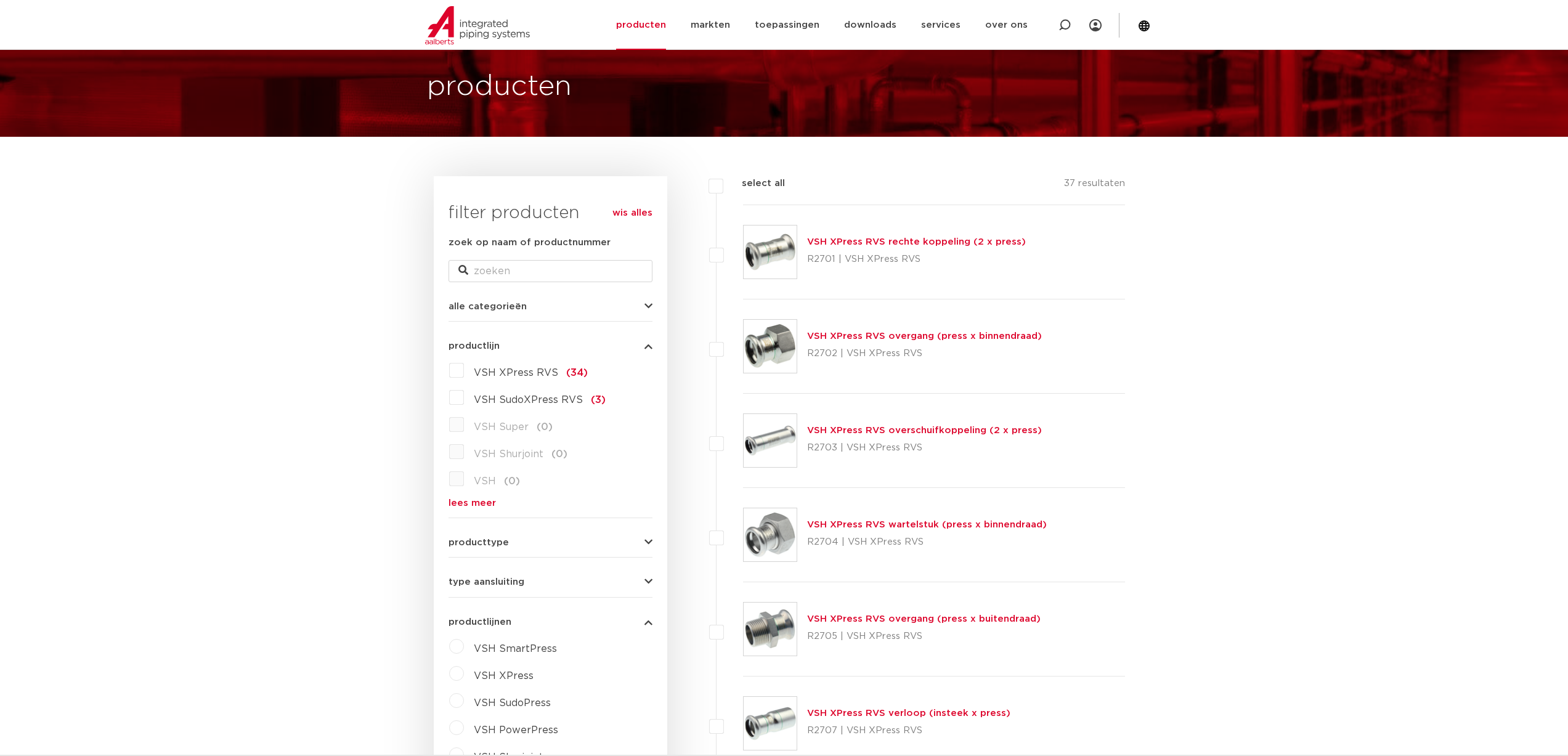
click at [478, 504] on link "lees meer" at bounding box center [550, 504] width 204 height 9
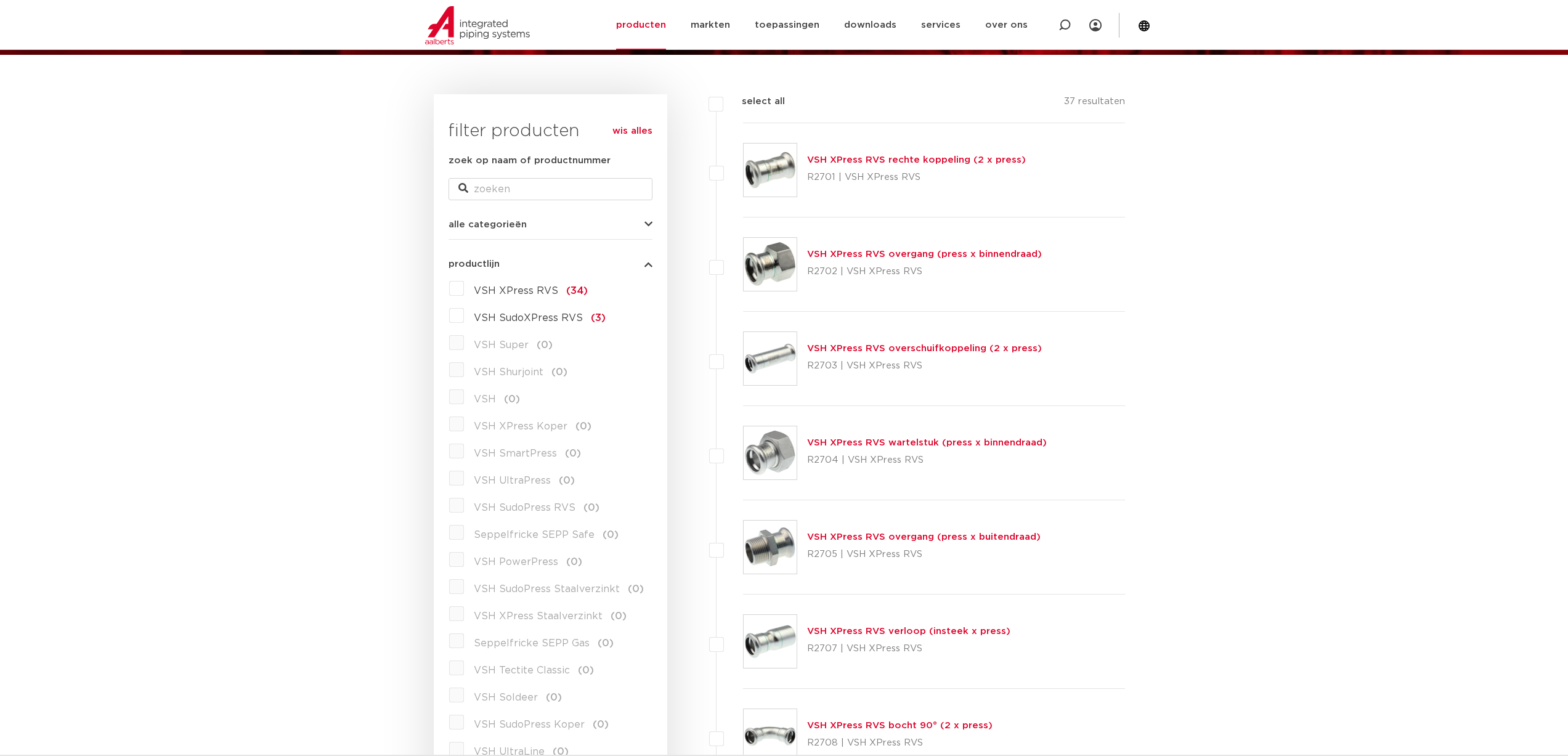
scroll to position [0, 0]
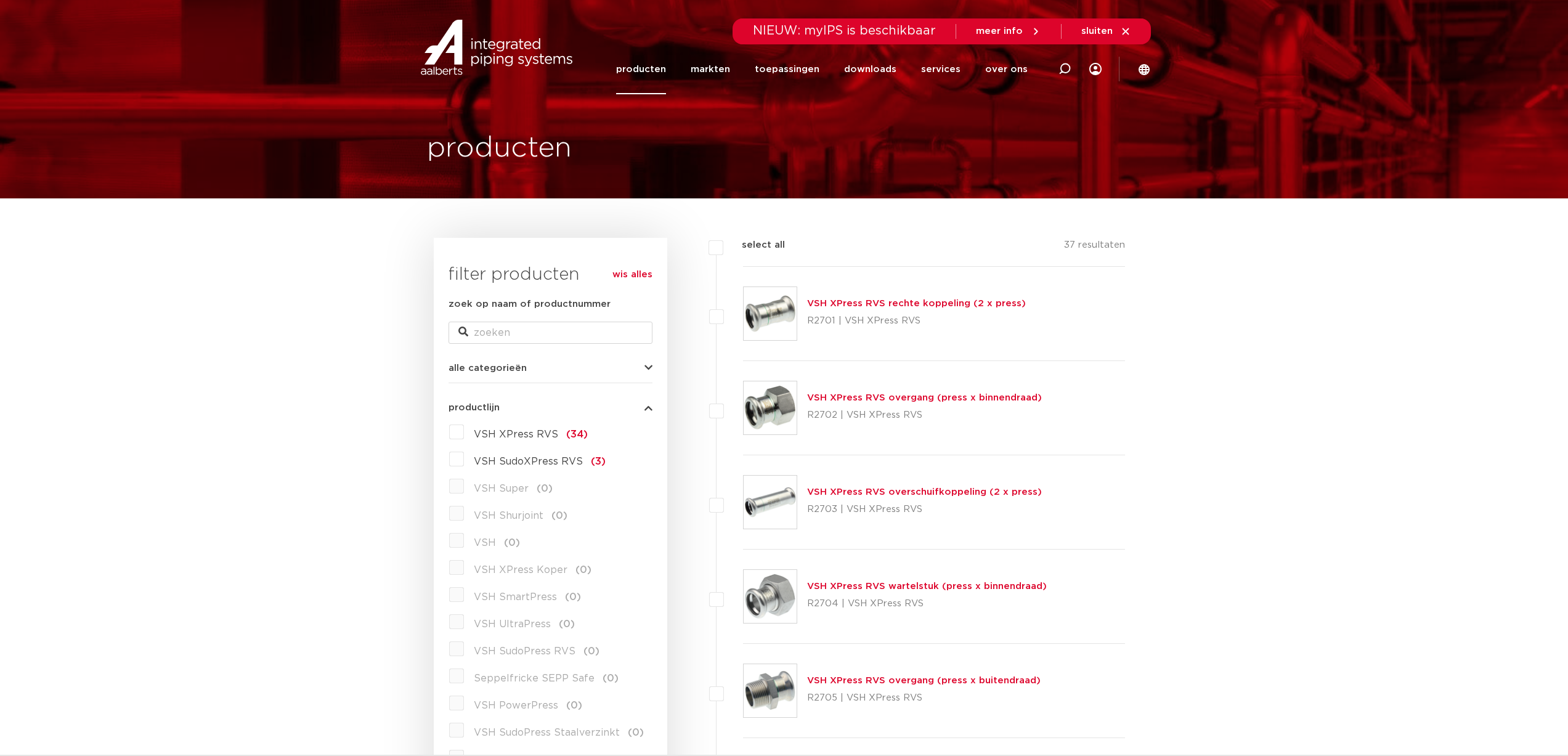
click at [464, 432] on label "VSH XPress RVS (34)" at bounding box center [526, 432] width 124 height 20
click at [0, 0] on input "VSH XPress RVS (34)" at bounding box center [0, 0] width 0 height 0
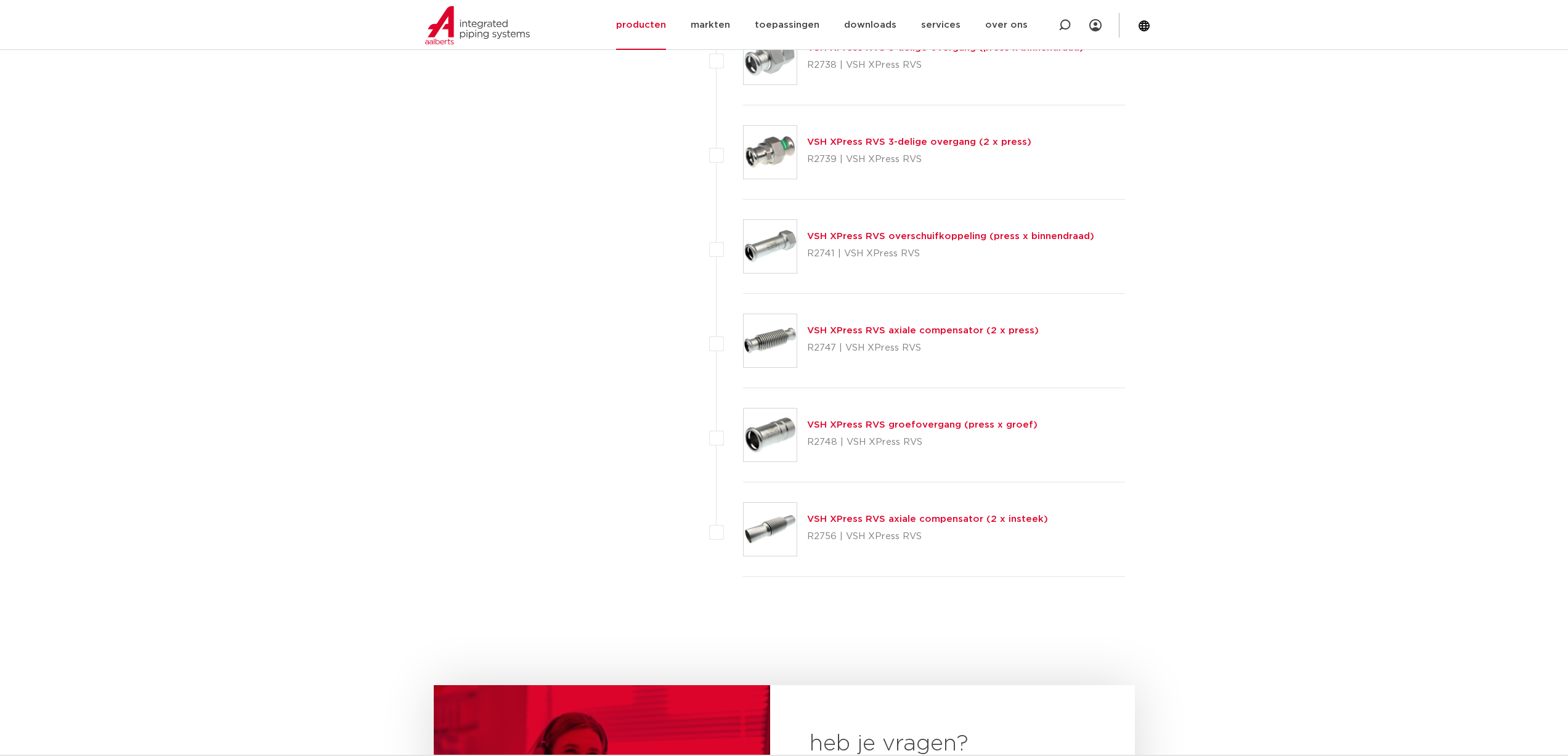
scroll to position [2897, 0]
click at [962, 334] on link "VSH XPress RVS axiale compensator (2 x press)" at bounding box center [923, 330] width 231 height 9
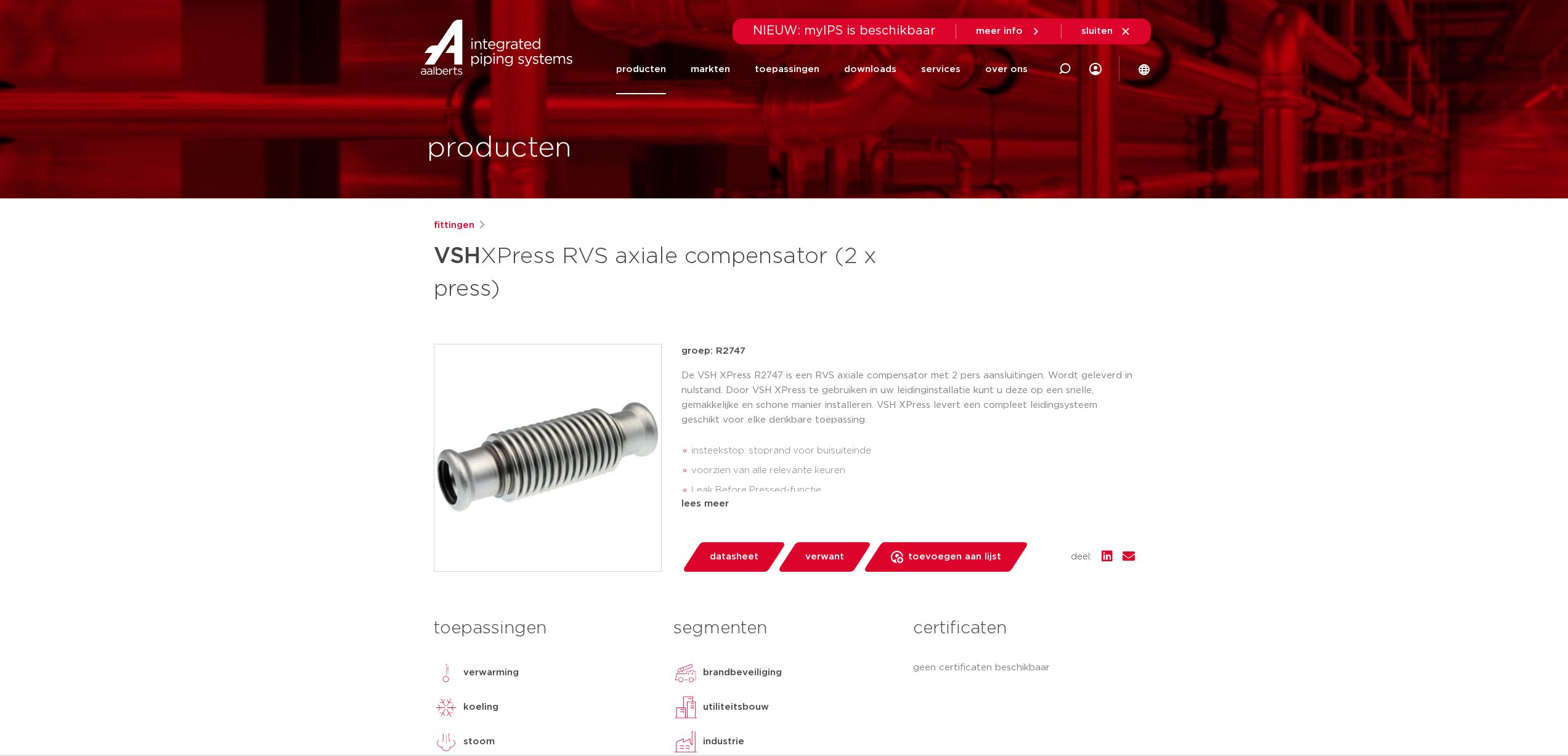
click at [558, 477] on img at bounding box center [547, 458] width 227 height 227
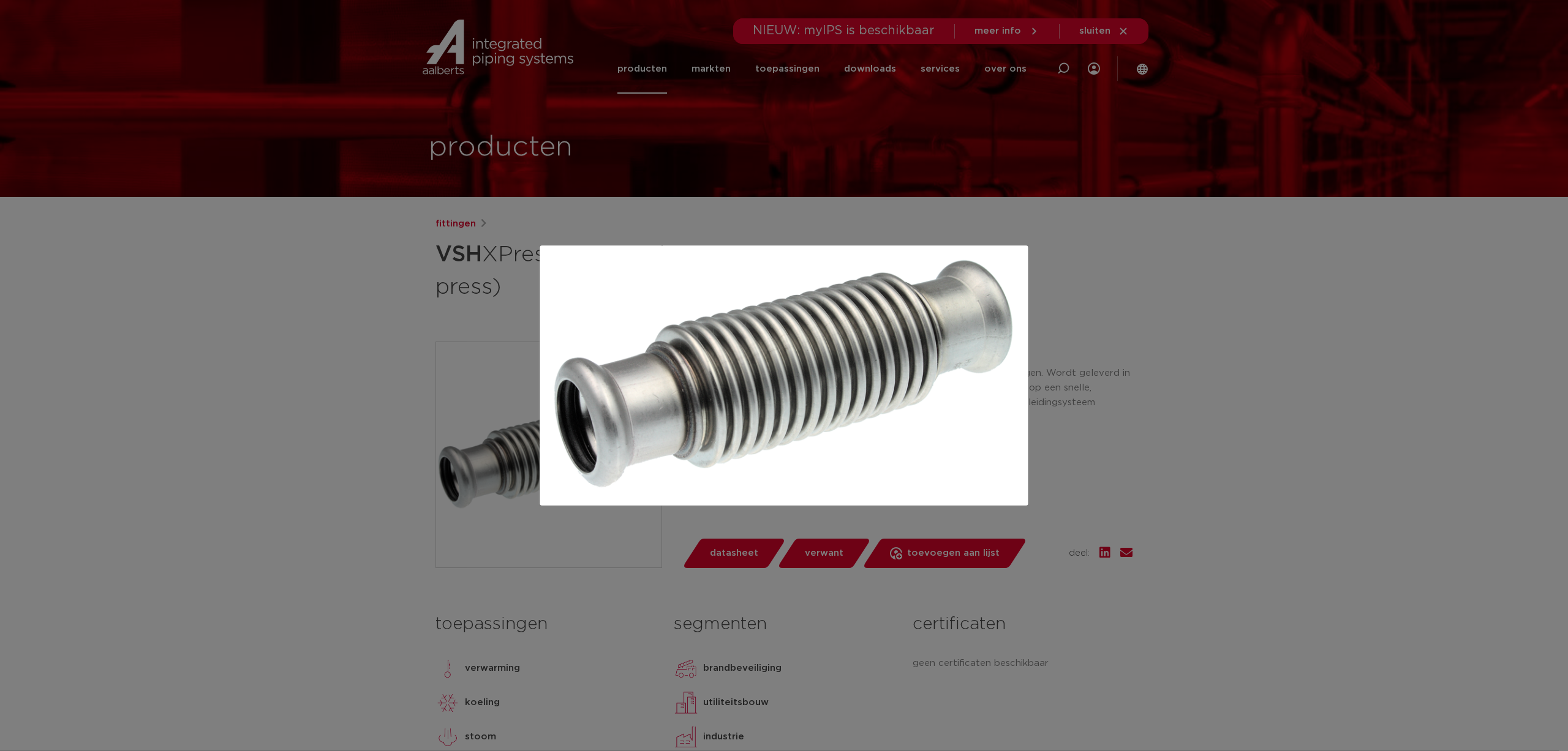
click at [239, 407] on div at bounding box center [784, 375] width 1568 height 751
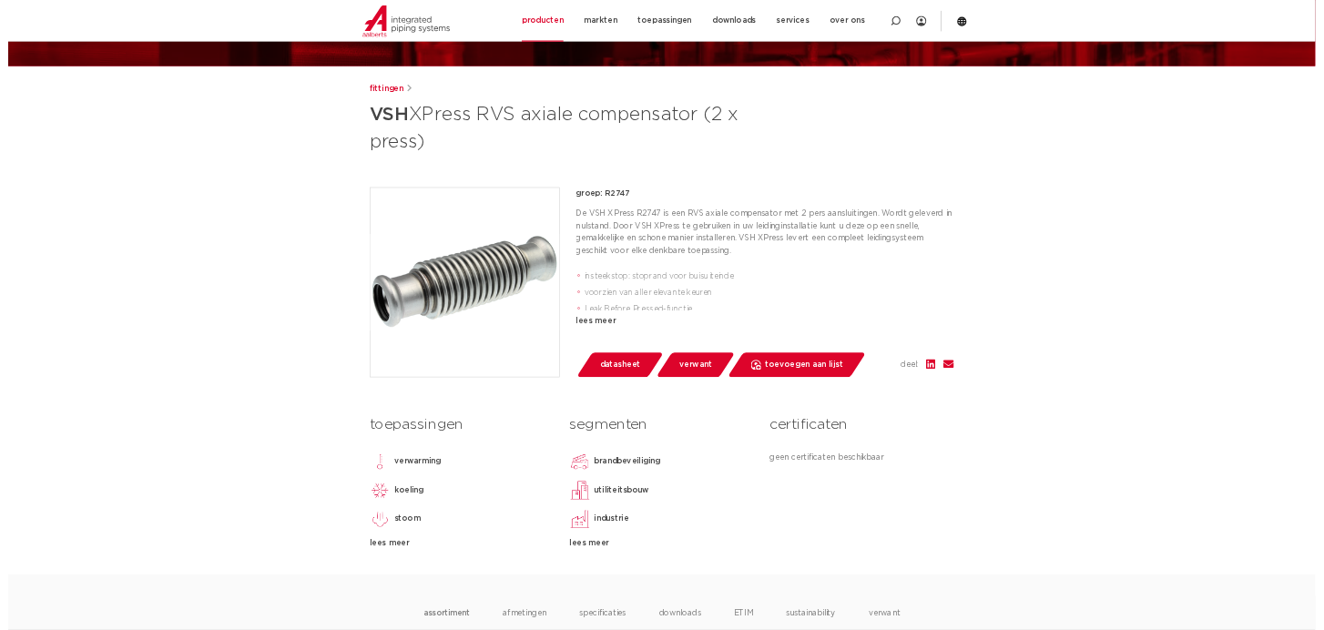
scroll to position [91, 0]
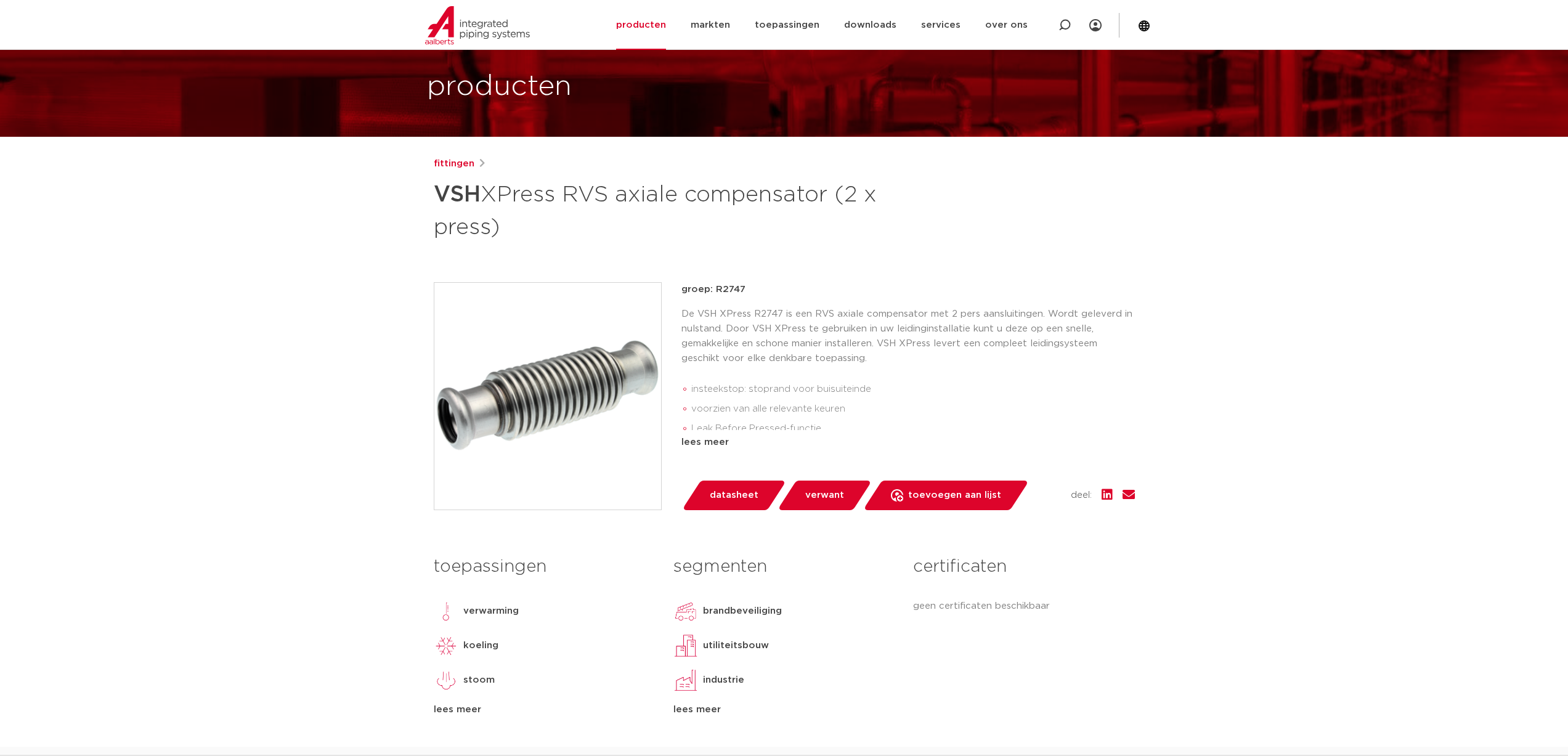
click at [734, 492] on span "datasheet" at bounding box center [734, 495] width 49 height 20
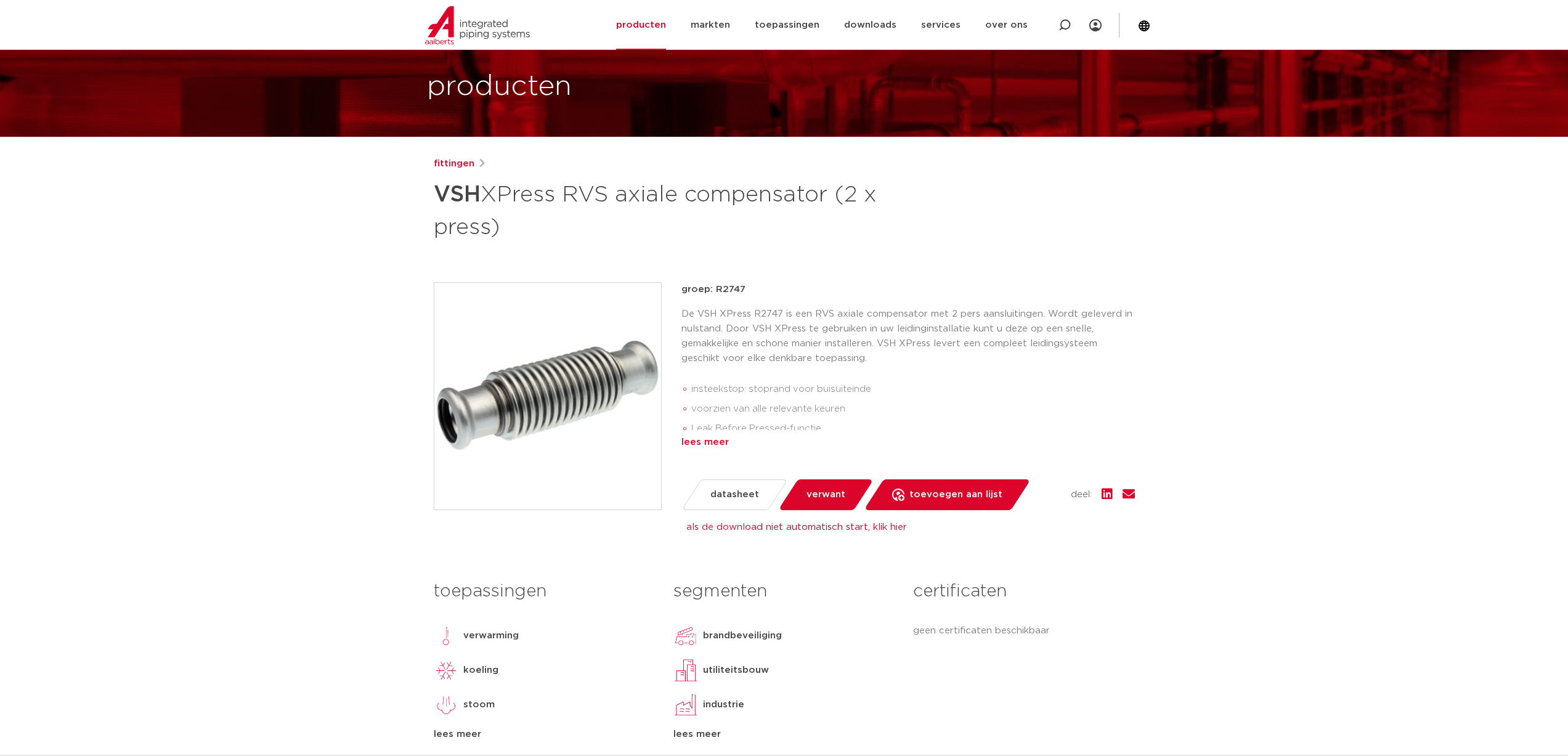
click at [696, 441] on div "lees meer" at bounding box center [908, 443] width 453 height 15
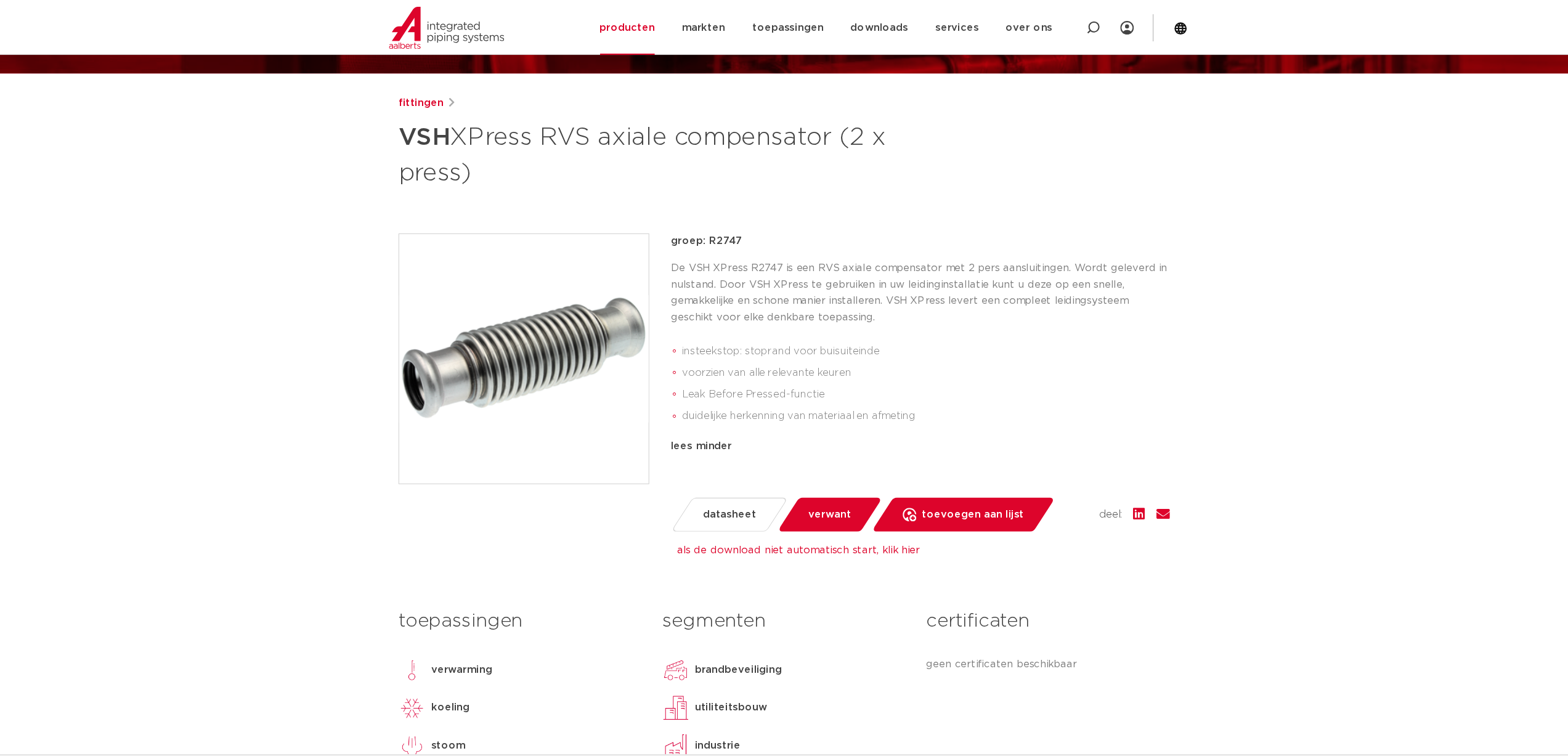
scroll to position [133, 0]
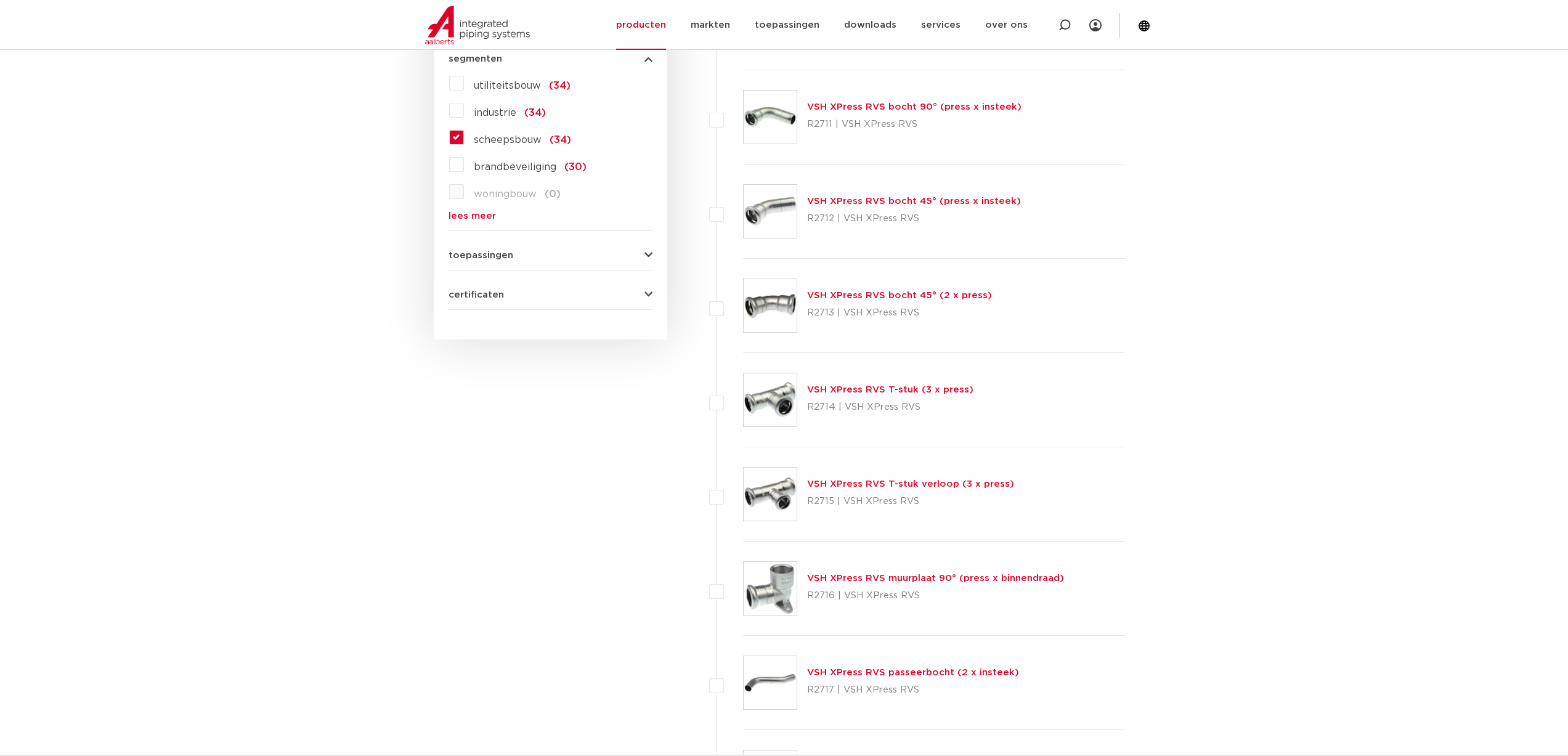
scroll to position [1048, 0]
click at [924, 387] on link "VSH XPress RVS T-stuk (3 x press)" at bounding box center [890, 388] width 166 height 9
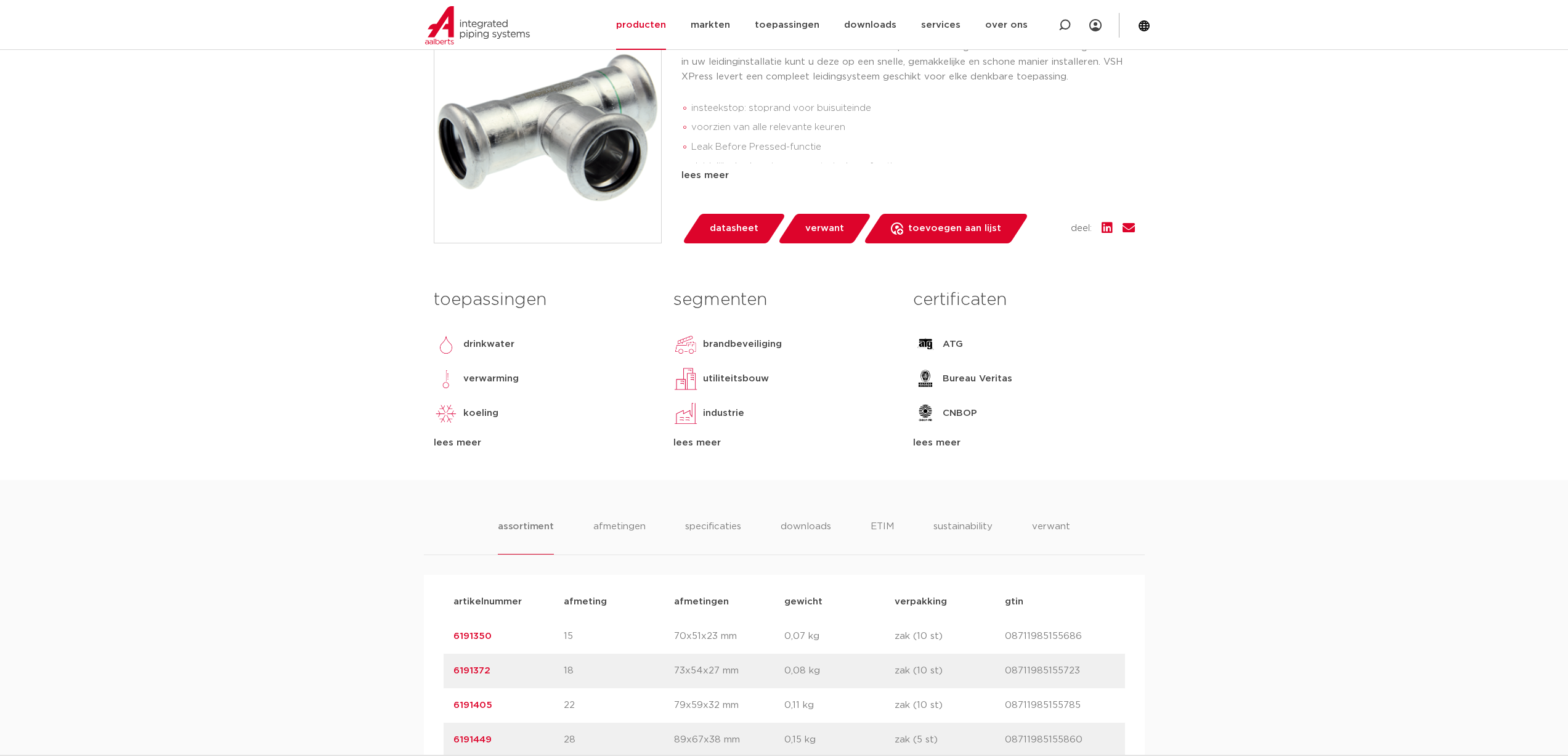
scroll to position [308, 0]
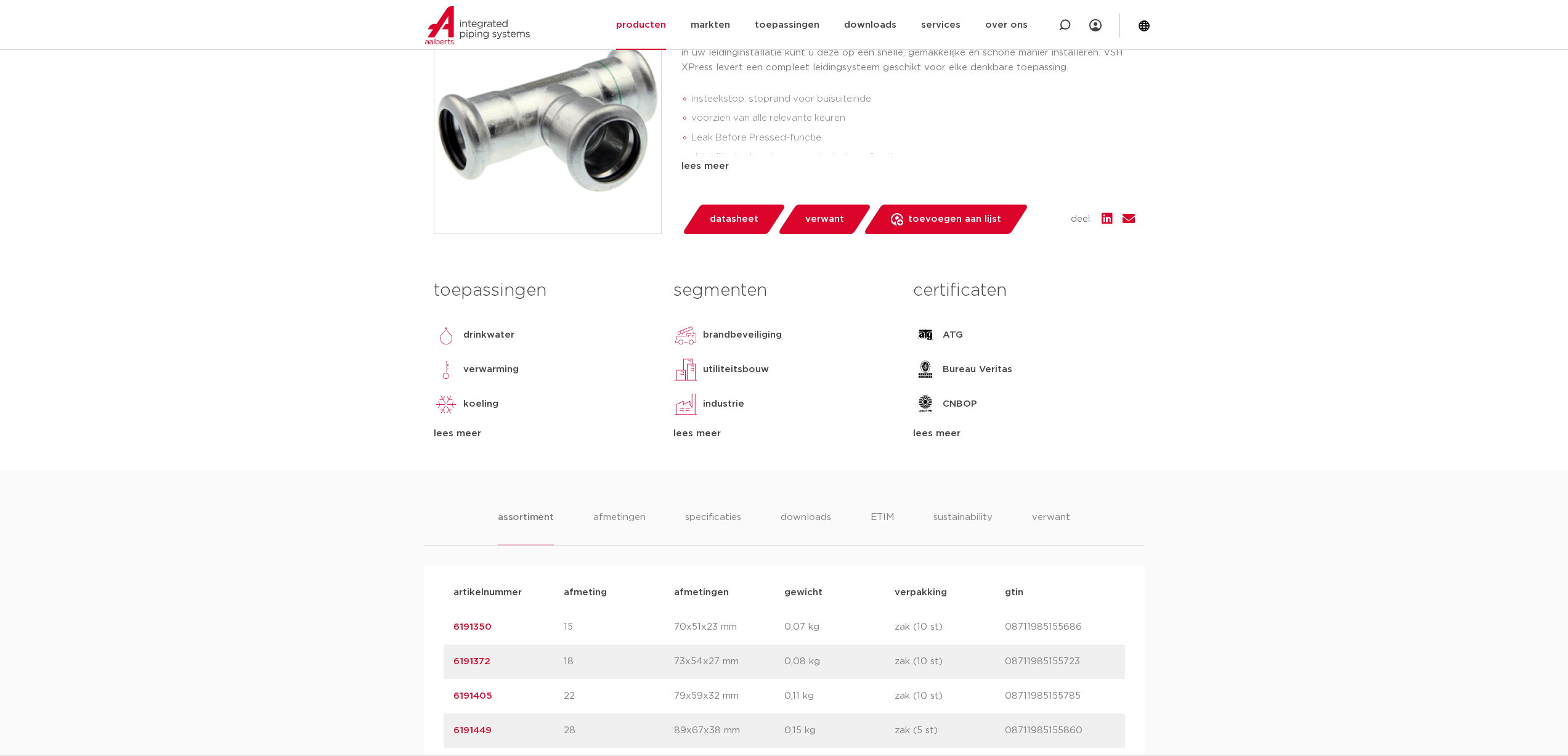
click at [734, 217] on span "datasheet" at bounding box center [734, 219] width 49 height 20
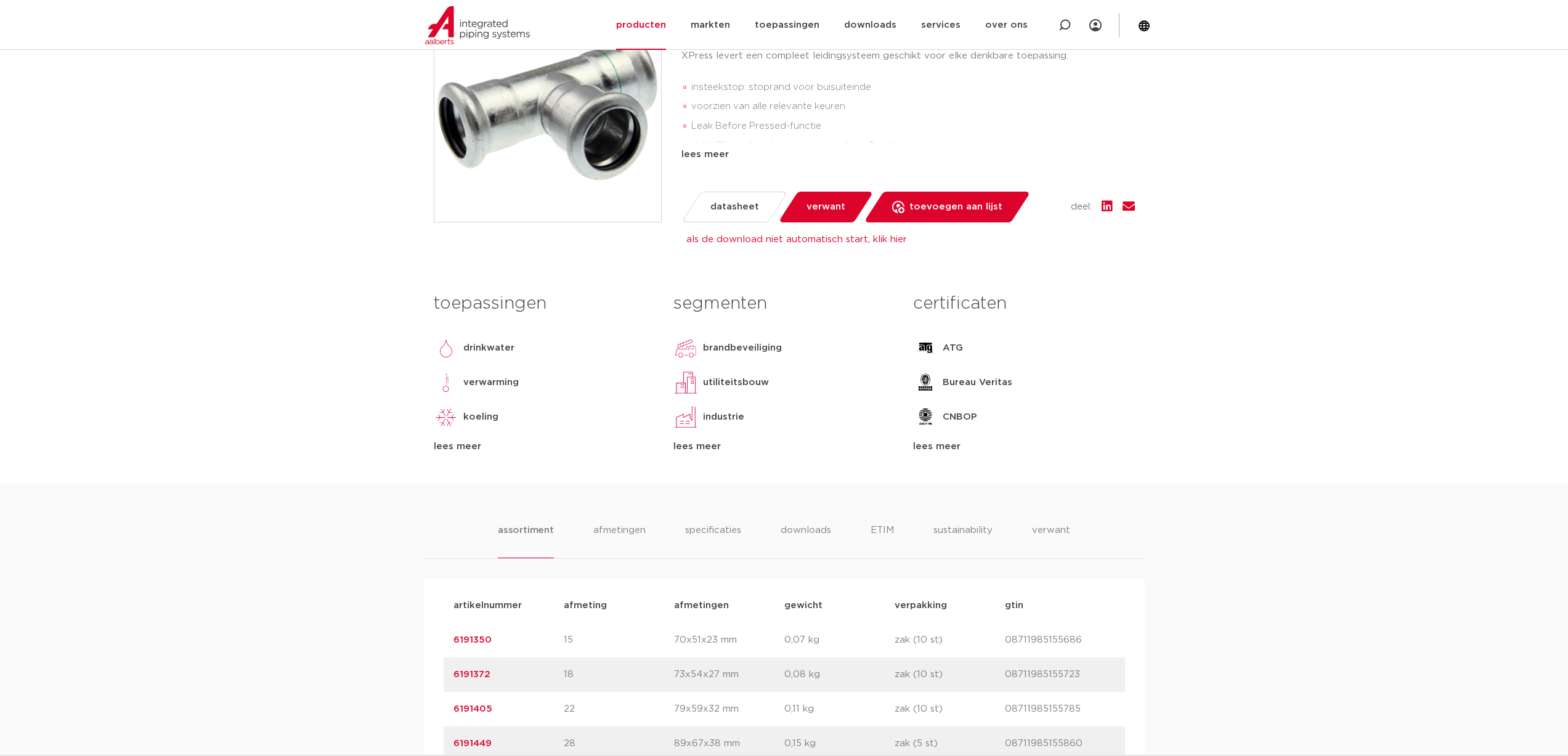
scroll to position [185, 0]
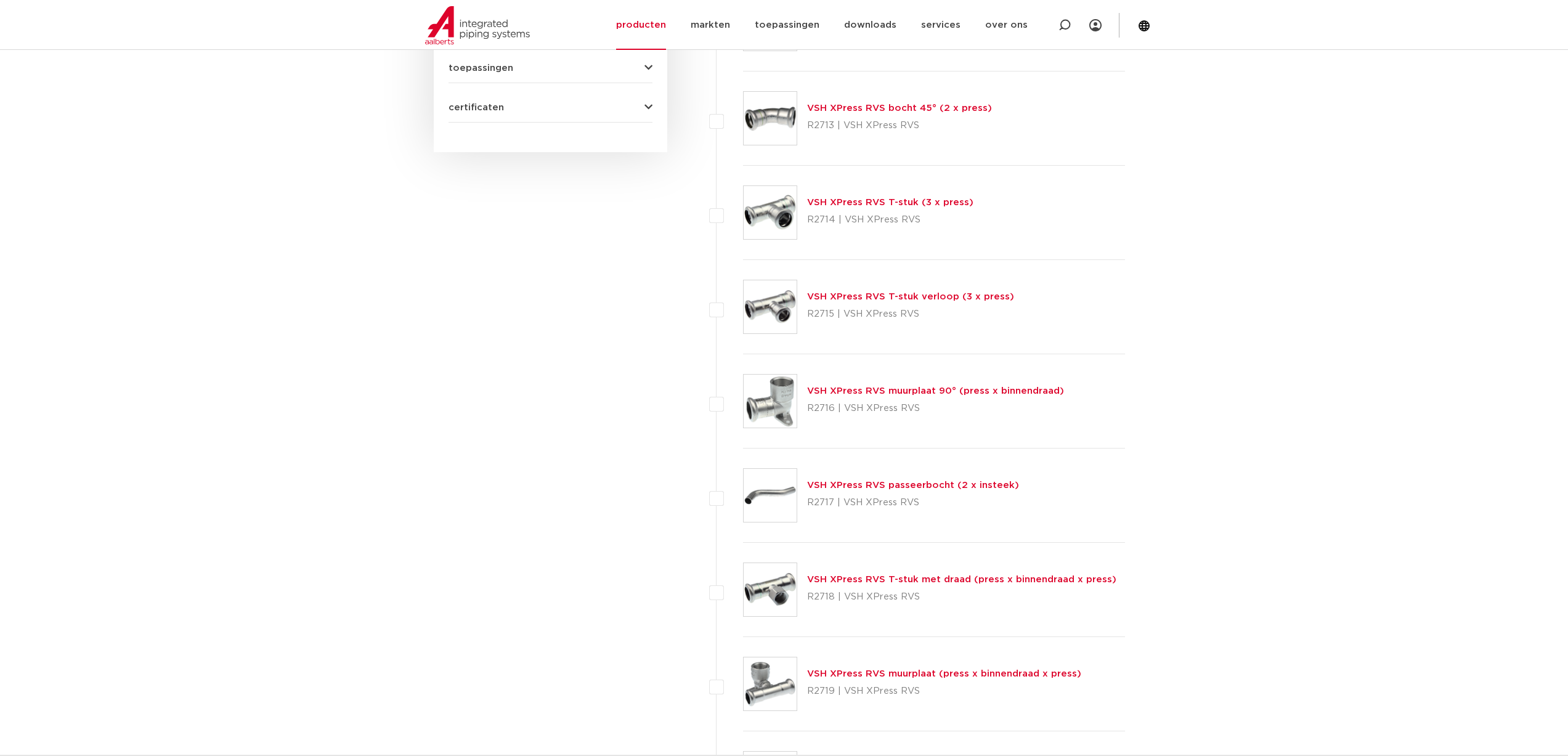
scroll to position [1294, 0]
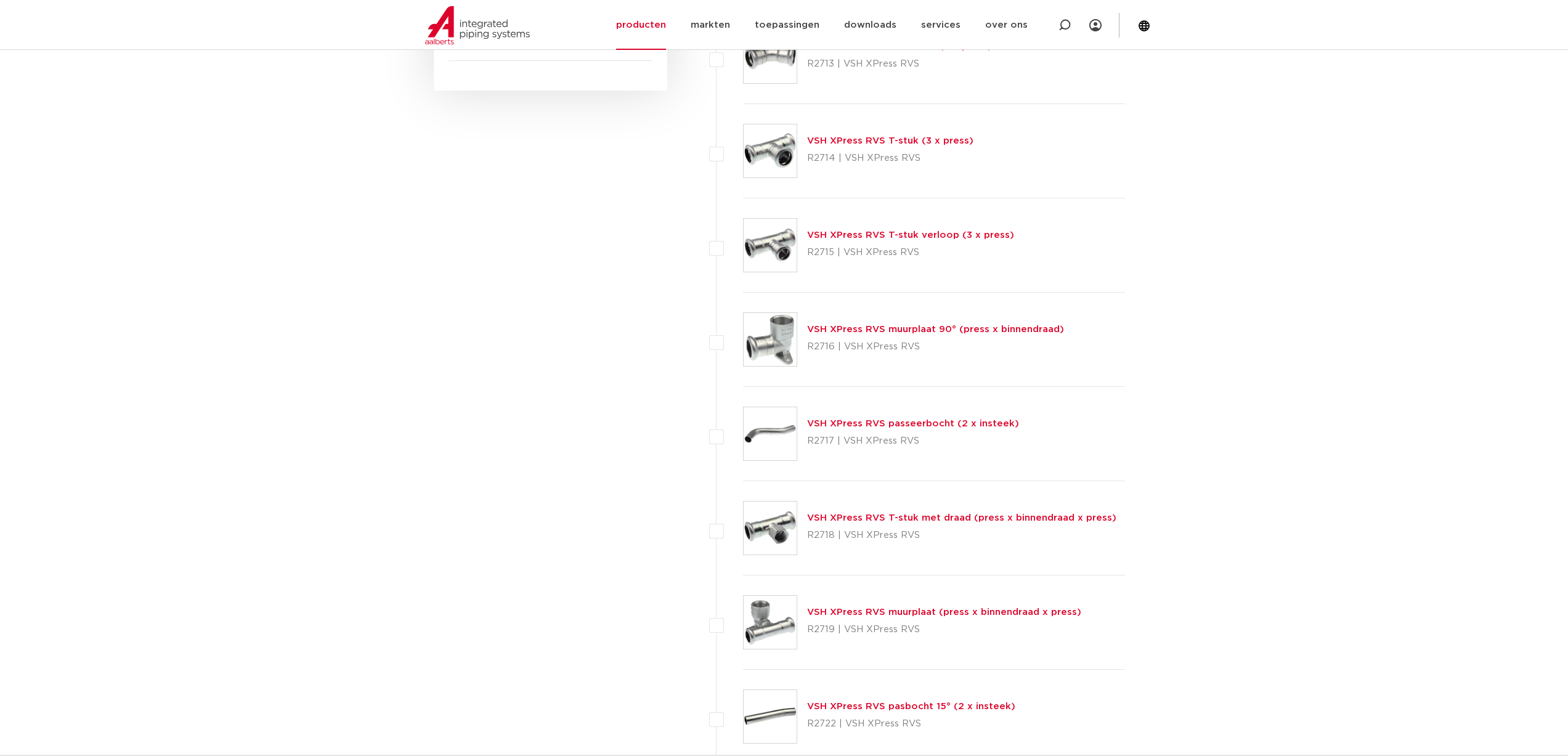
click at [1013, 516] on link "VSH XPress RVS T-stuk met draad (press x binnendraad x press)" at bounding box center [961, 518] width 309 height 9
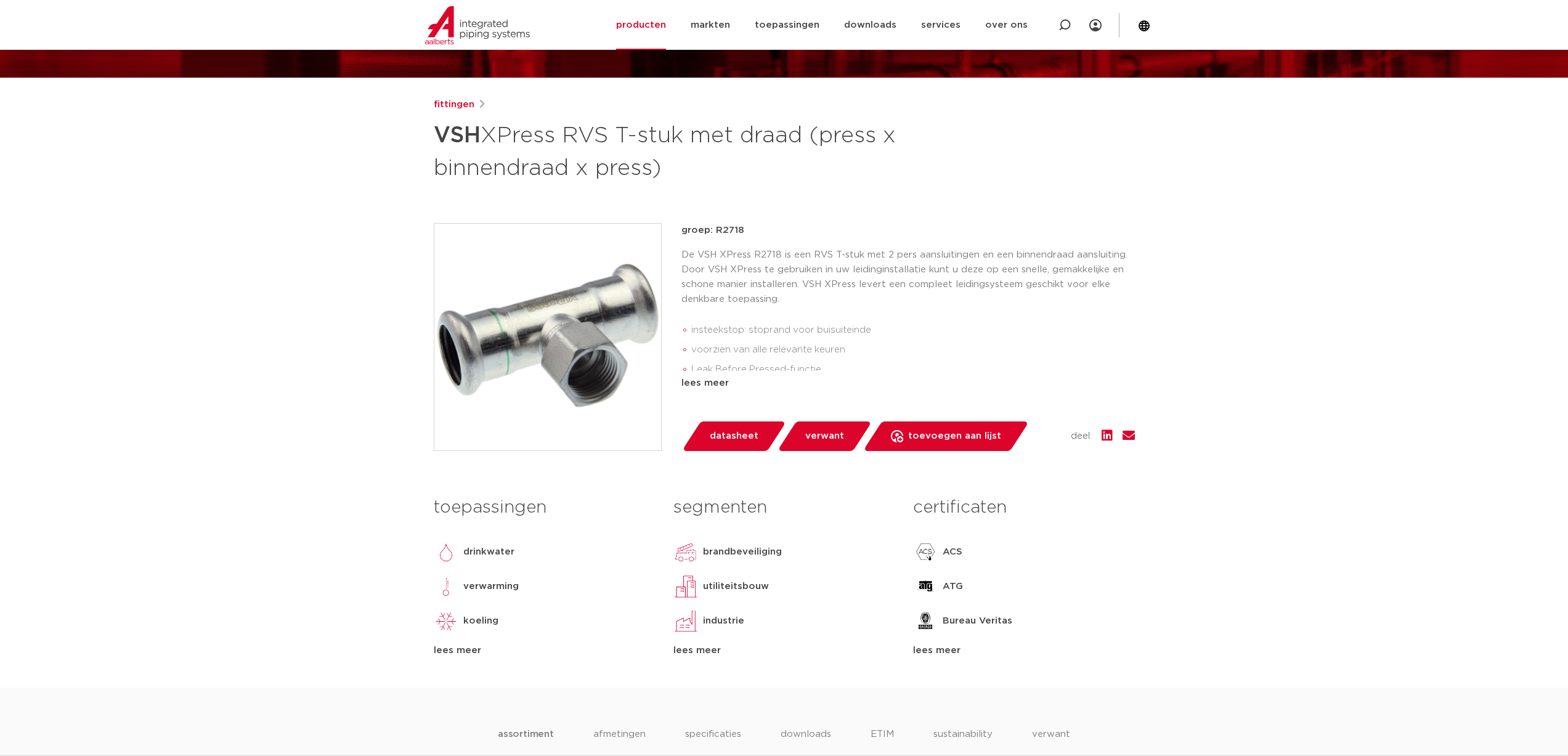
scroll to position [123, 0]
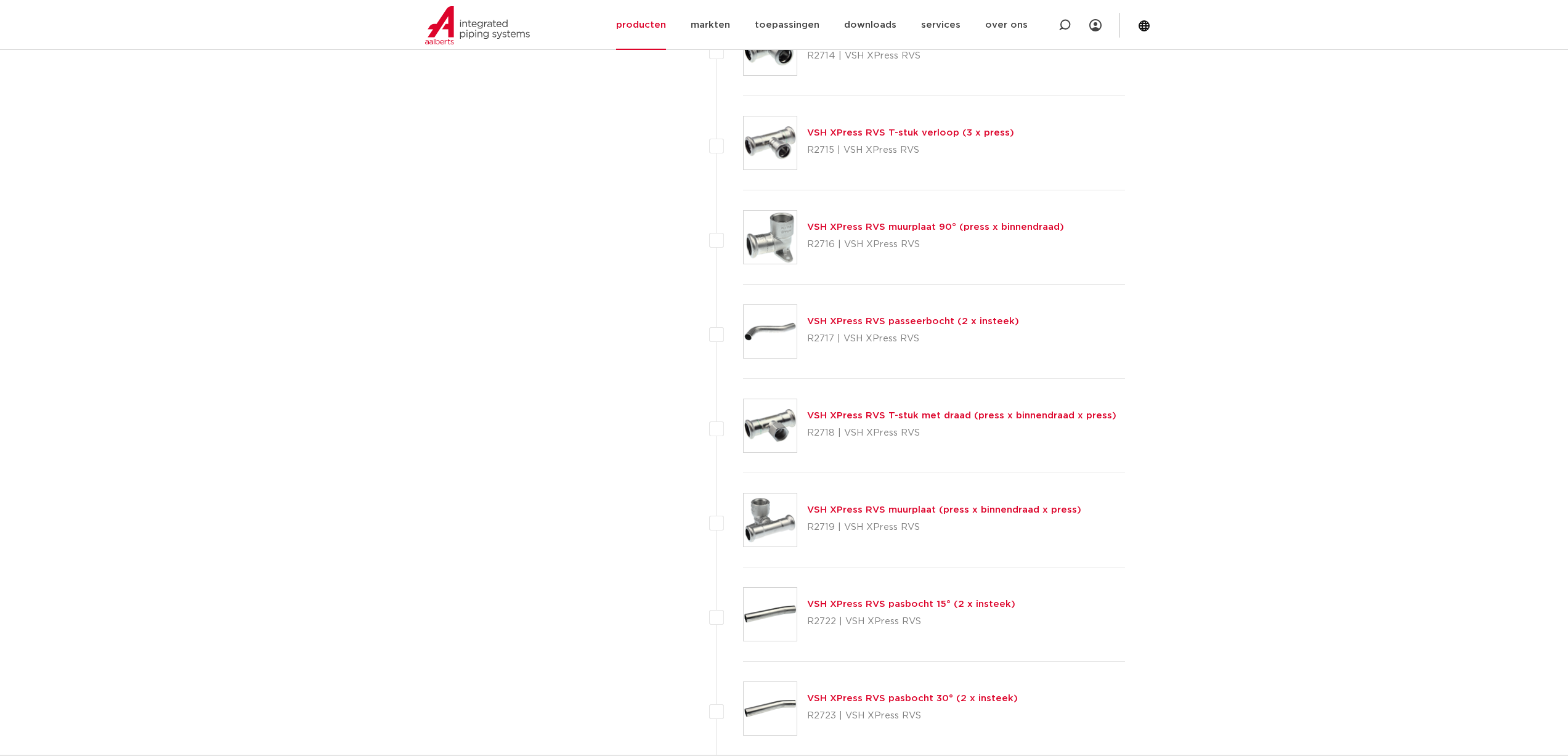
scroll to position [1480, 0]
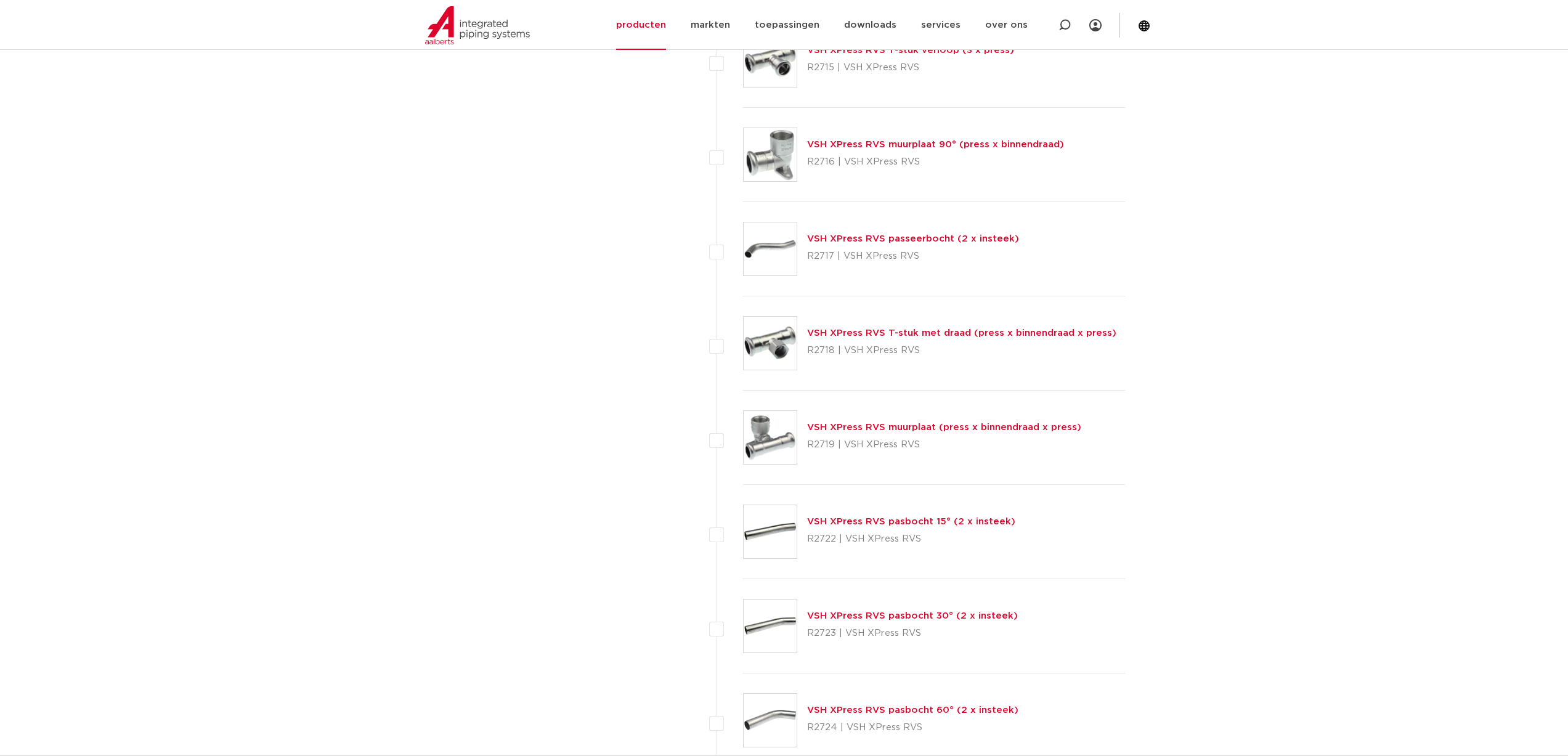
click at [850, 329] on link "VSH XPress RVS T-stuk met draad (press x binnendraad x press)" at bounding box center [961, 333] width 309 height 9
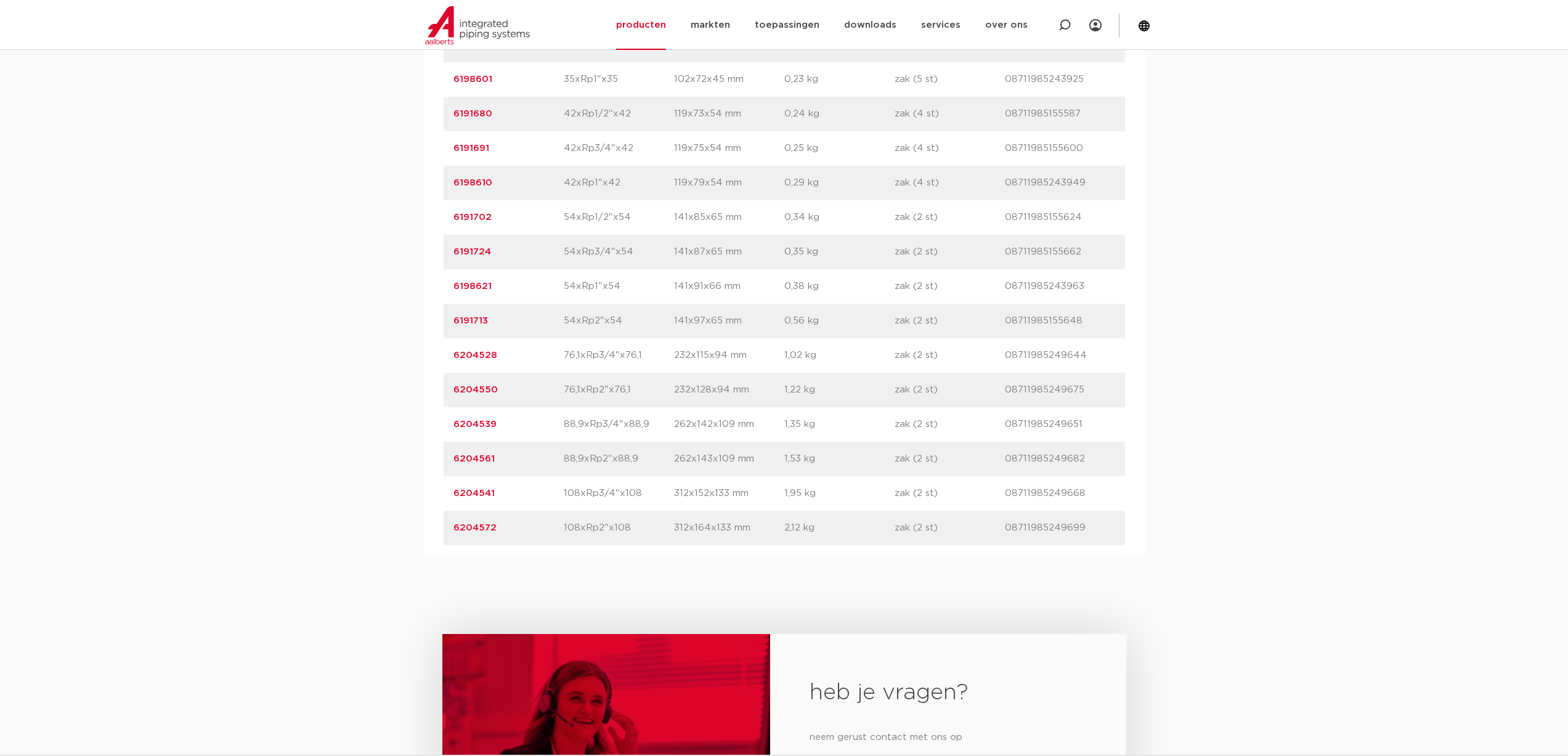
scroll to position [1232, 0]
